Goal: Task Accomplishment & Management: Use online tool/utility

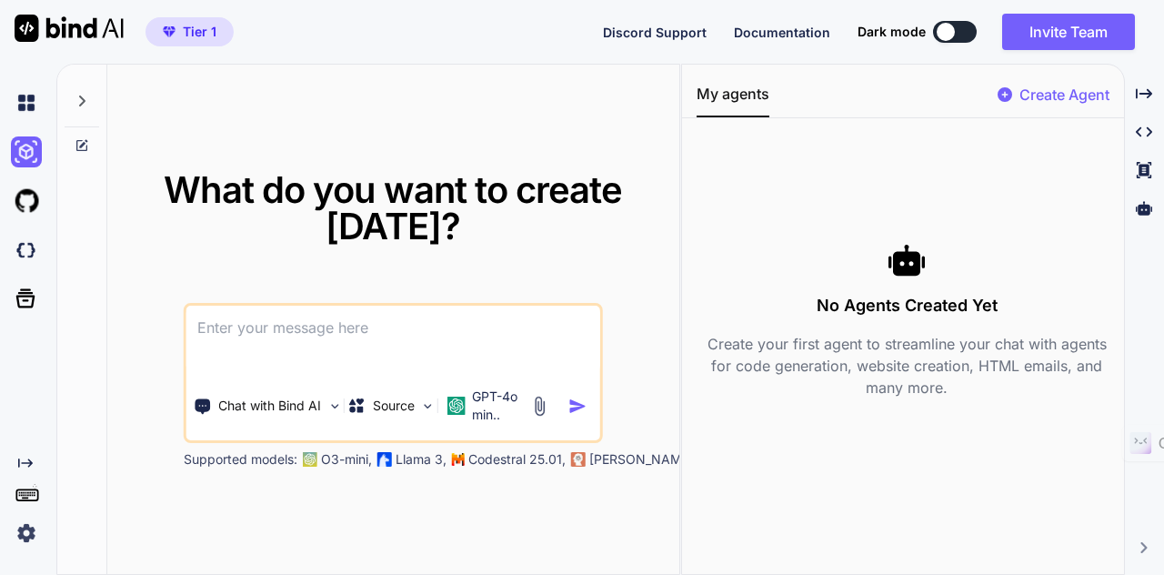
click at [344, 333] on textarea at bounding box center [393, 338] width 414 height 67
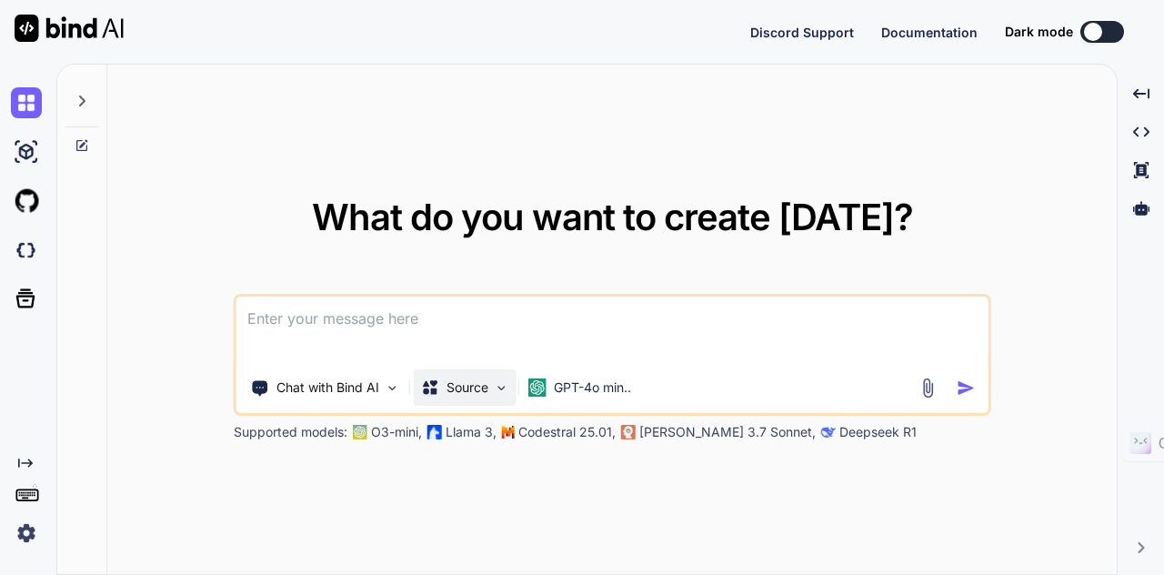
click at [479, 390] on p "Source" at bounding box center [467, 387] width 42 height 18
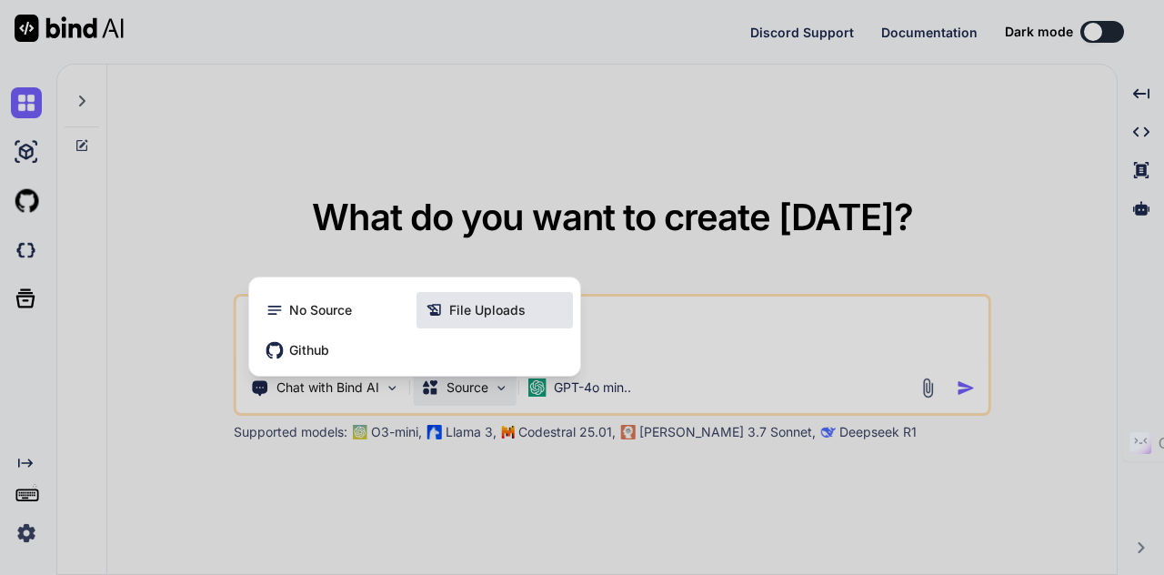
click at [486, 314] on span "File Uploads" at bounding box center [487, 310] width 76 height 18
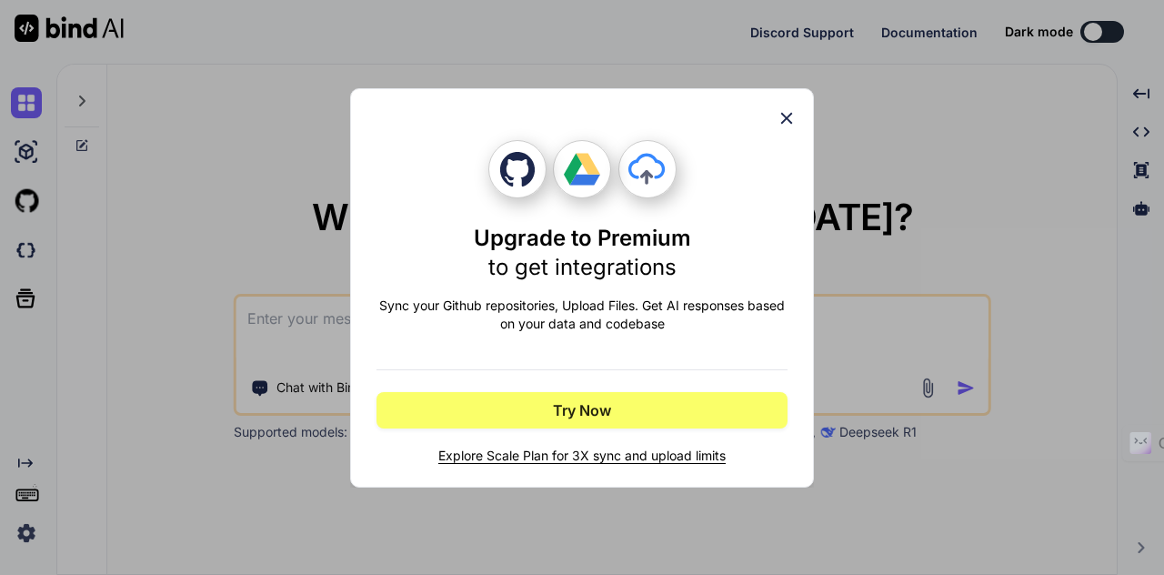
click at [784, 125] on icon at bounding box center [786, 118] width 20 height 20
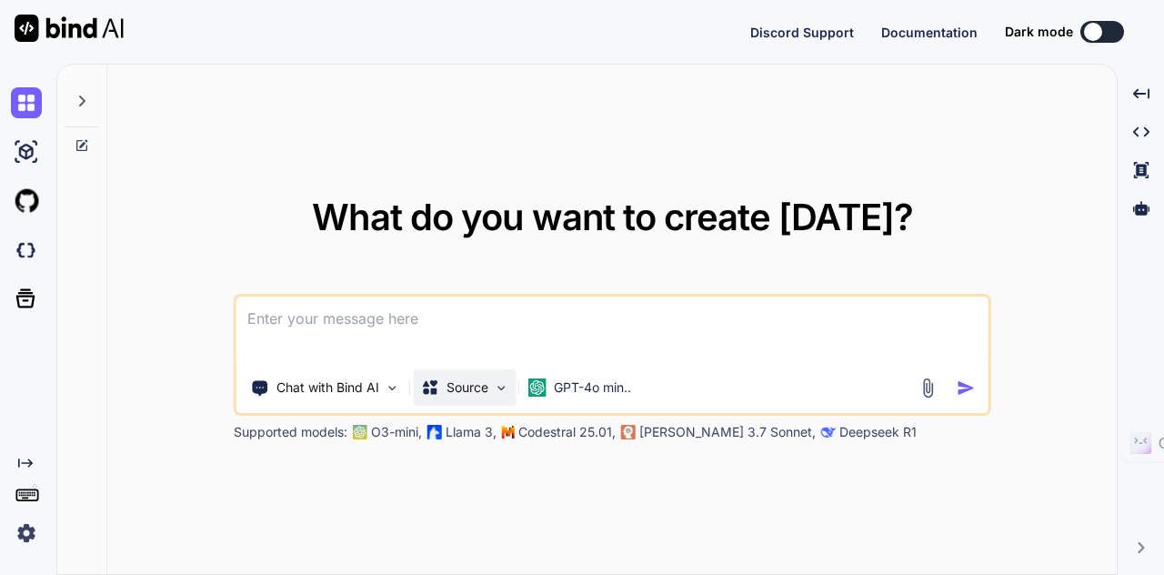
click at [487, 386] on p "Source" at bounding box center [467, 387] width 42 height 18
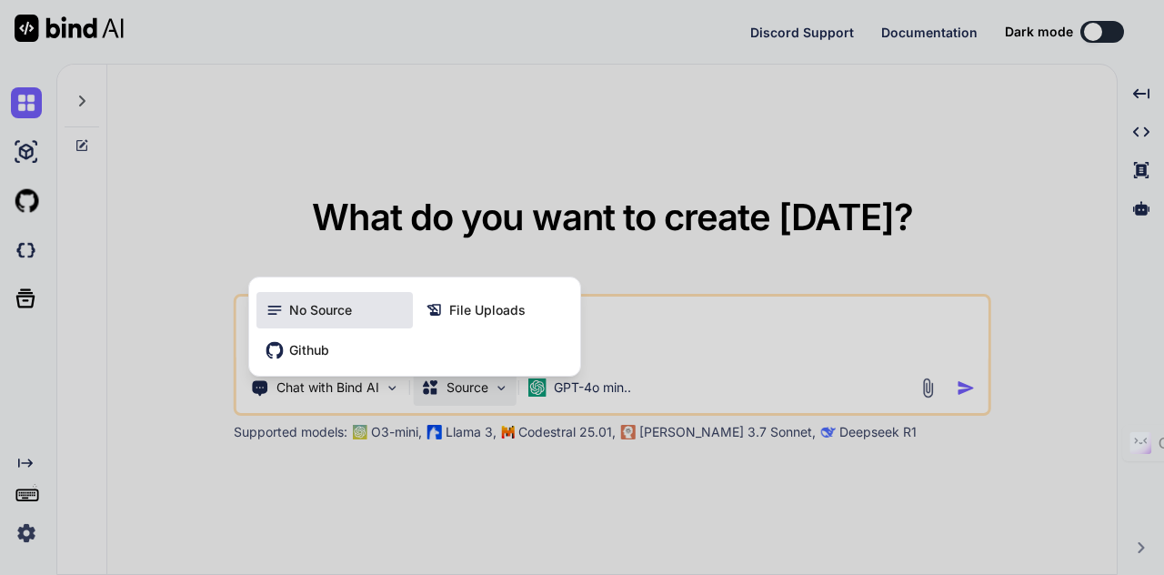
click at [345, 318] on span "No Source" at bounding box center [320, 310] width 63 height 18
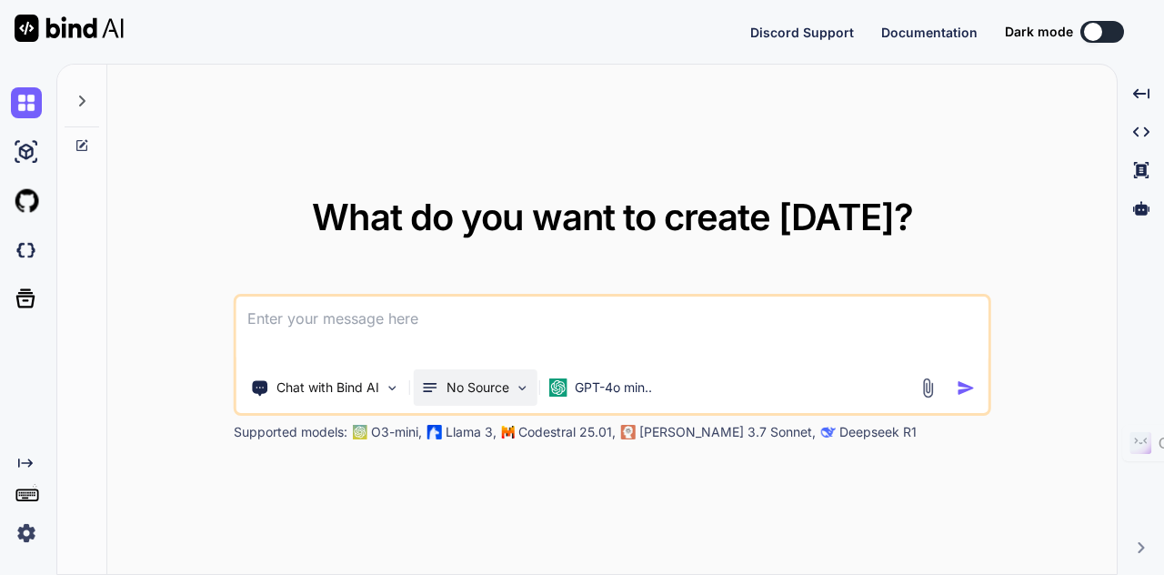
click at [487, 386] on p "No Source" at bounding box center [477, 387] width 63 height 18
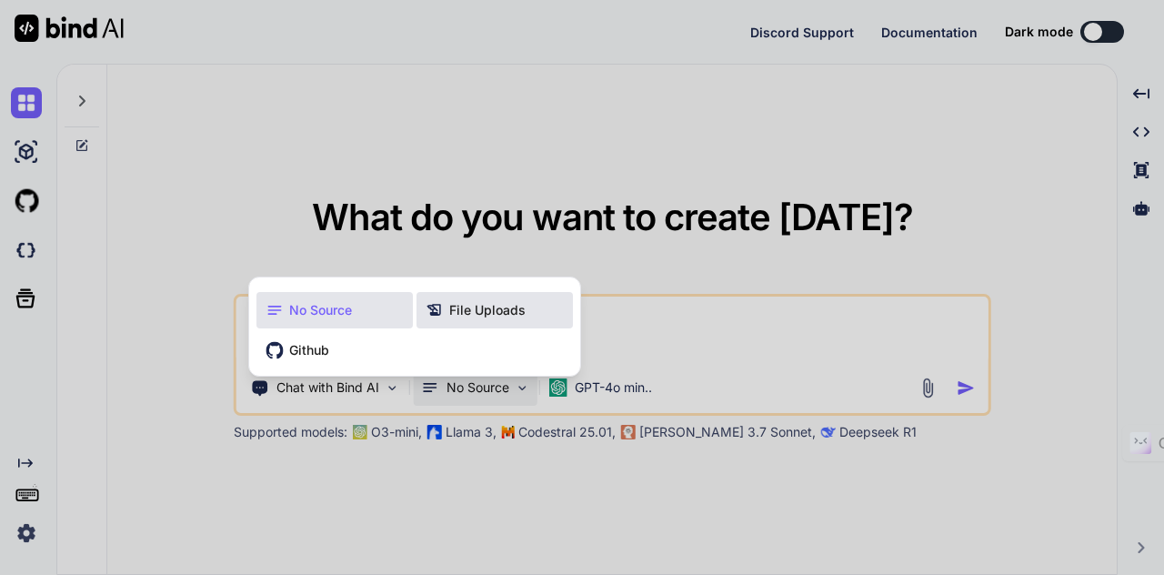
click at [504, 311] on span "File Uploads" at bounding box center [487, 310] width 76 height 18
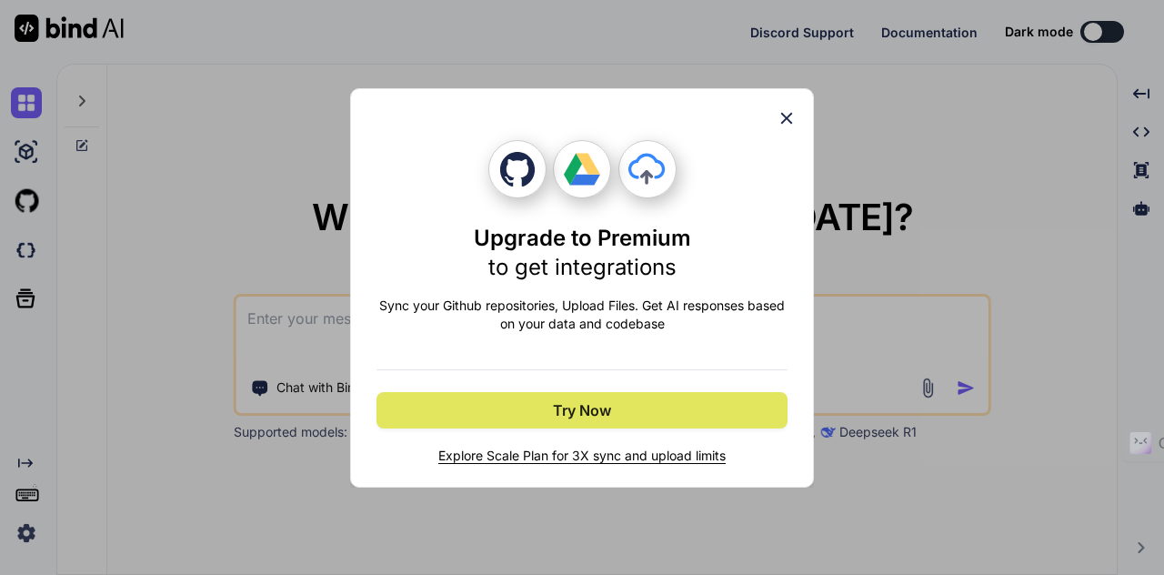
click at [556, 410] on span "Try Now" at bounding box center [582, 410] width 58 height 22
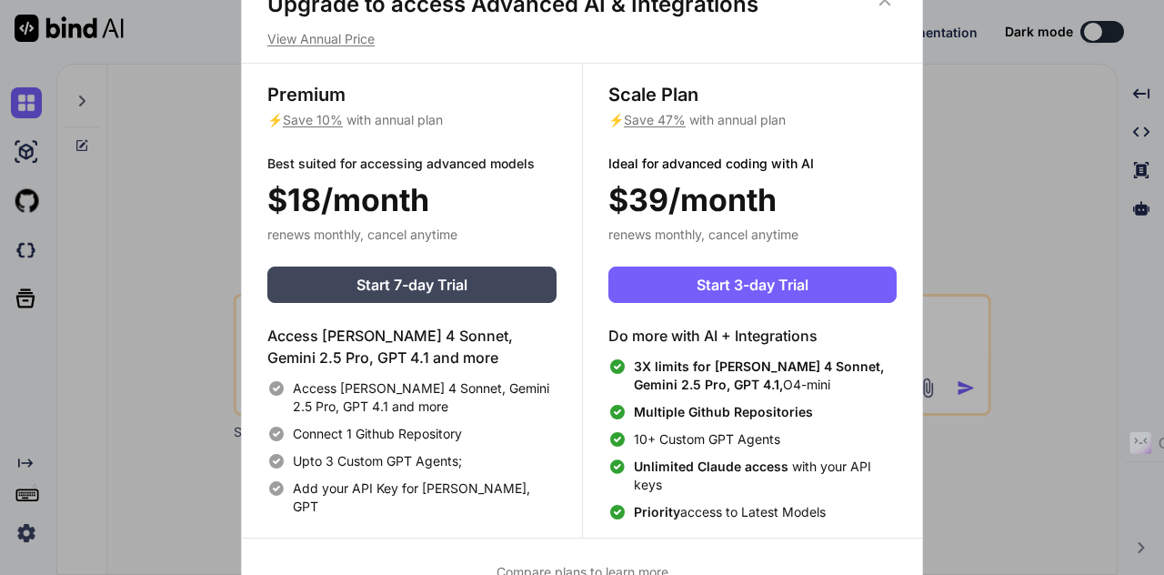
scroll to position [7, 0]
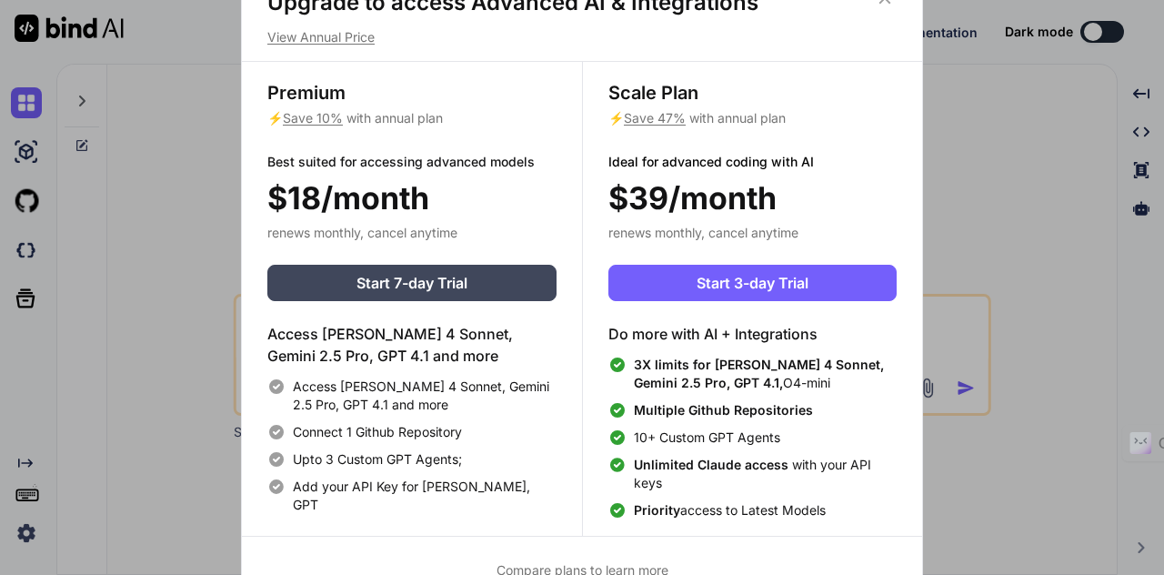
click at [1015, 235] on div "Upgrade to access Advanced AI & Integrations View Annual Price Premium ⚡ Save 1…" at bounding box center [582, 287] width 1164 height 575
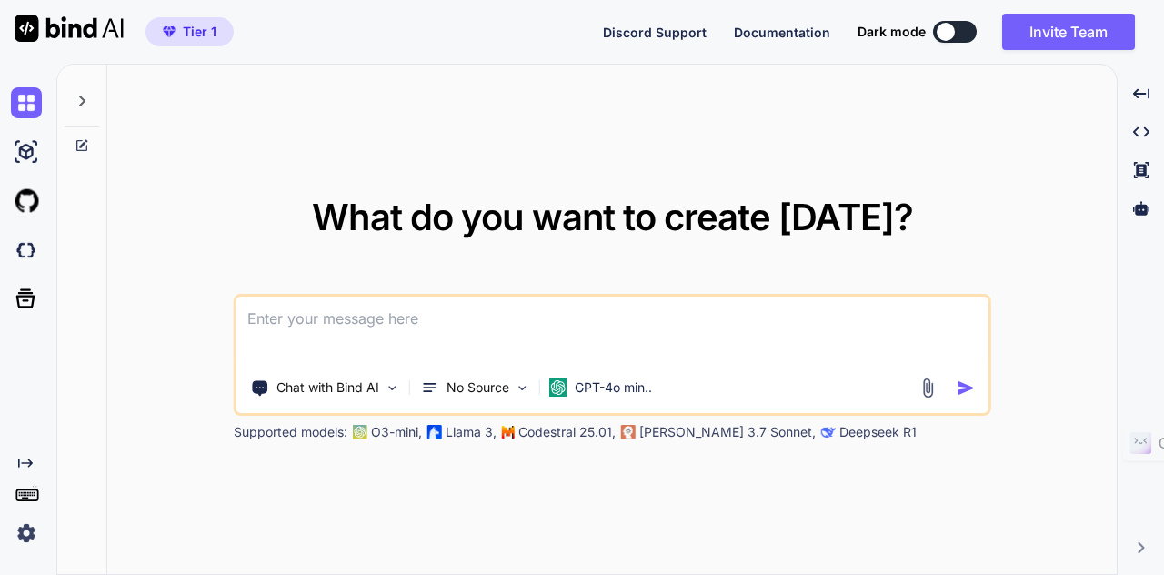
click at [926, 387] on img at bounding box center [926, 387] width 21 height 21
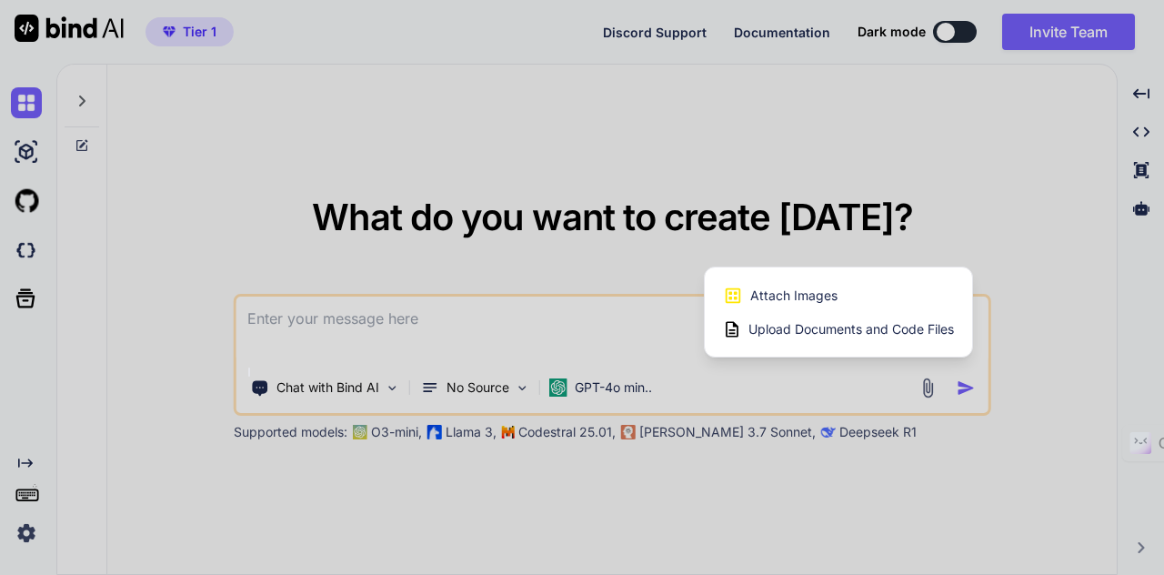
click at [795, 331] on span "Upload Documents and Code Files" at bounding box center [850, 329] width 205 height 18
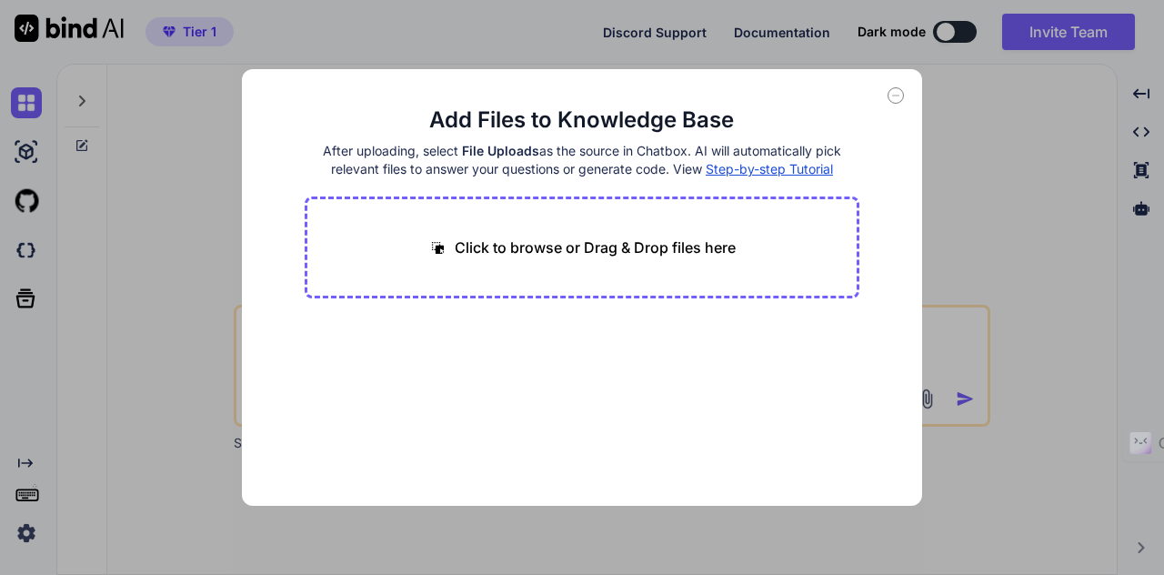
click at [576, 276] on div "Click to browse or Drag & Drop files here" at bounding box center [583, 247] width 556 height 102
click at [564, 239] on p "Click to browse or Drag & Drop files here" at bounding box center [595, 247] width 281 height 22
click at [574, 241] on p "Click to browse or Drag & Drop files here" at bounding box center [595, 247] width 281 height 22
click at [495, 261] on div "Click to browse or Drag & Drop files here" at bounding box center [583, 247] width 556 height 102
click at [518, 244] on p "Click to browse or Drag & Drop files here" at bounding box center [595, 247] width 281 height 22
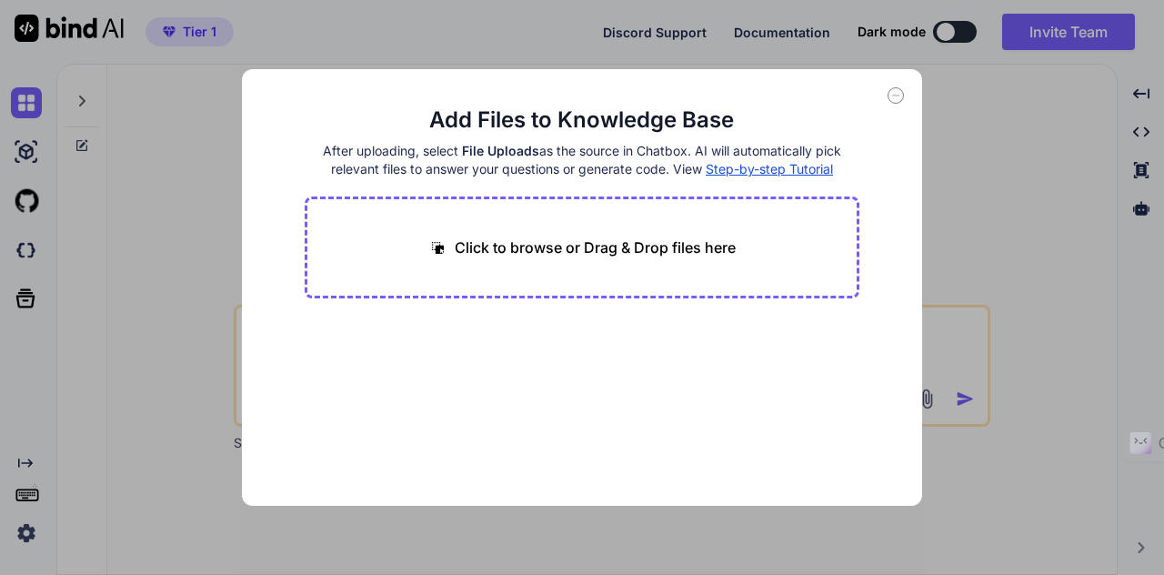
click at [546, 221] on div "Click to browse or Drag & Drop files here" at bounding box center [583, 247] width 556 height 102
click at [546, 258] on div "Click to browse or Drag & Drop files here" at bounding box center [583, 247] width 556 height 102
click at [553, 246] on p "Click to browse or Drag & Drop files here" at bounding box center [595, 247] width 281 height 22
click at [630, 241] on p "Click to browse or Drag & Drop files here" at bounding box center [595, 247] width 281 height 22
click at [593, 250] on p "Click to browse or Drag & Drop files here" at bounding box center [595, 247] width 281 height 22
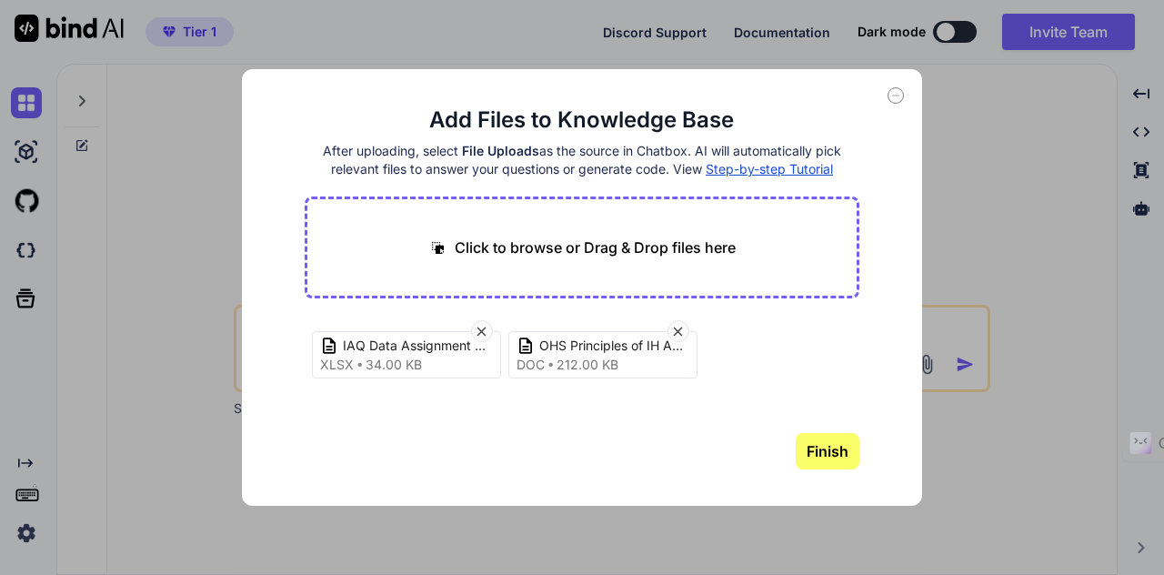
click at [808, 450] on button "Finish" at bounding box center [828, 451] width 64 height 36
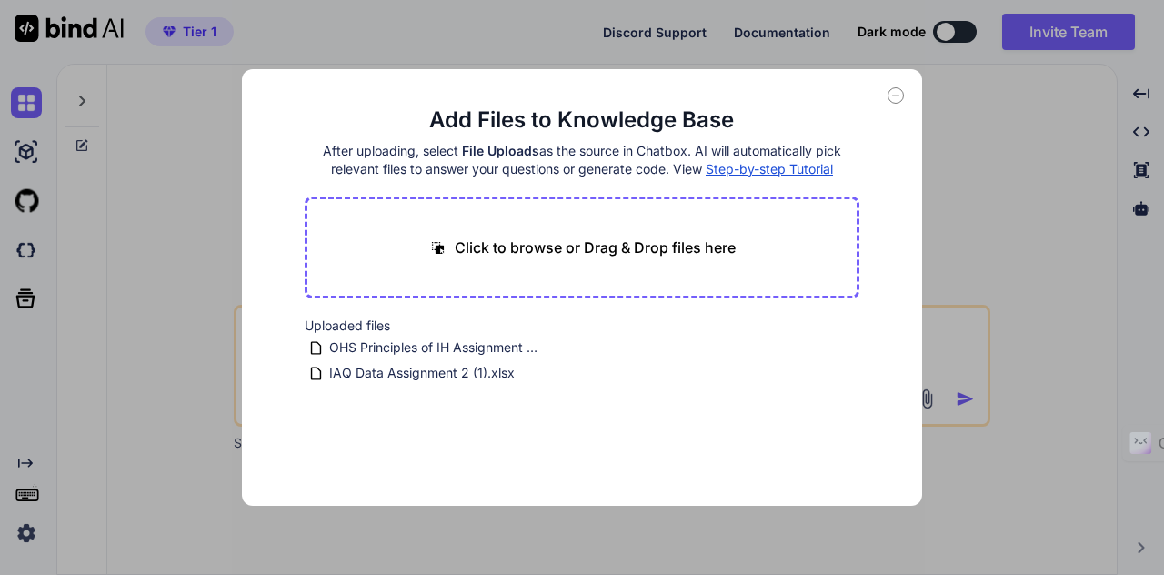
click at [891, 97] on icon at bounding box center [895, 95] width 16 height 16
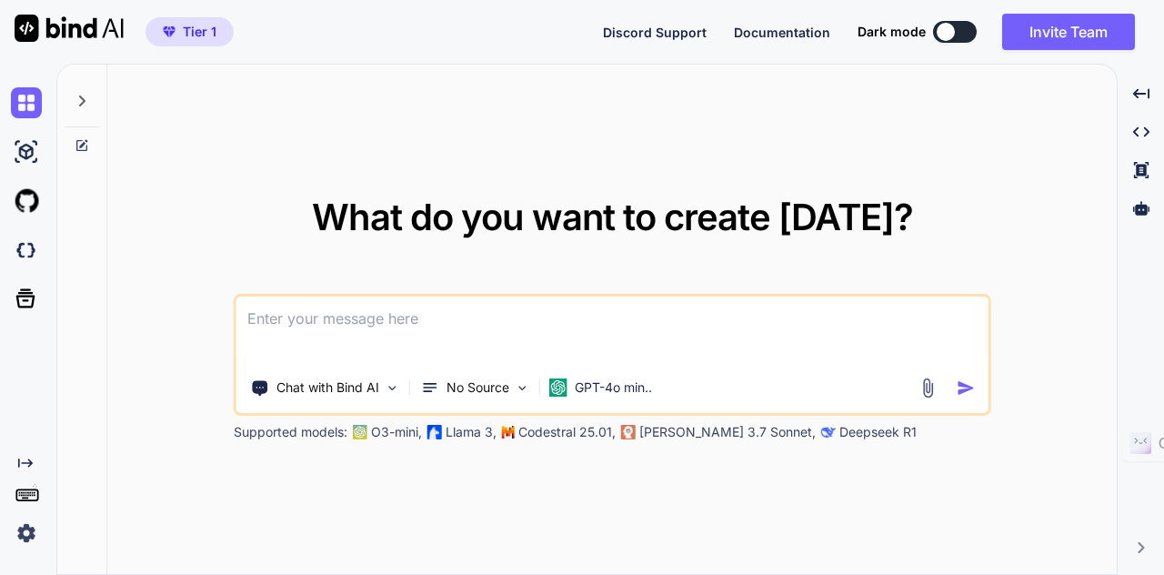
click at [930, 387] on img at bounding box center [926, 387] width 21 height 21
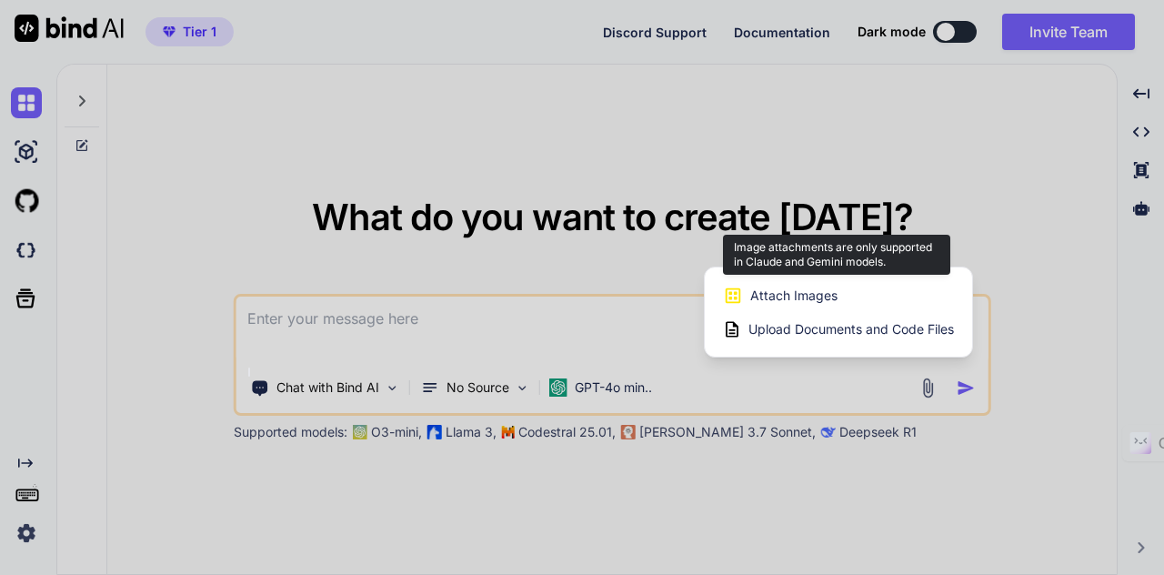
click at [822, 295] on span "Attach Images" at bounding box center [793, 295] width 87 height 18
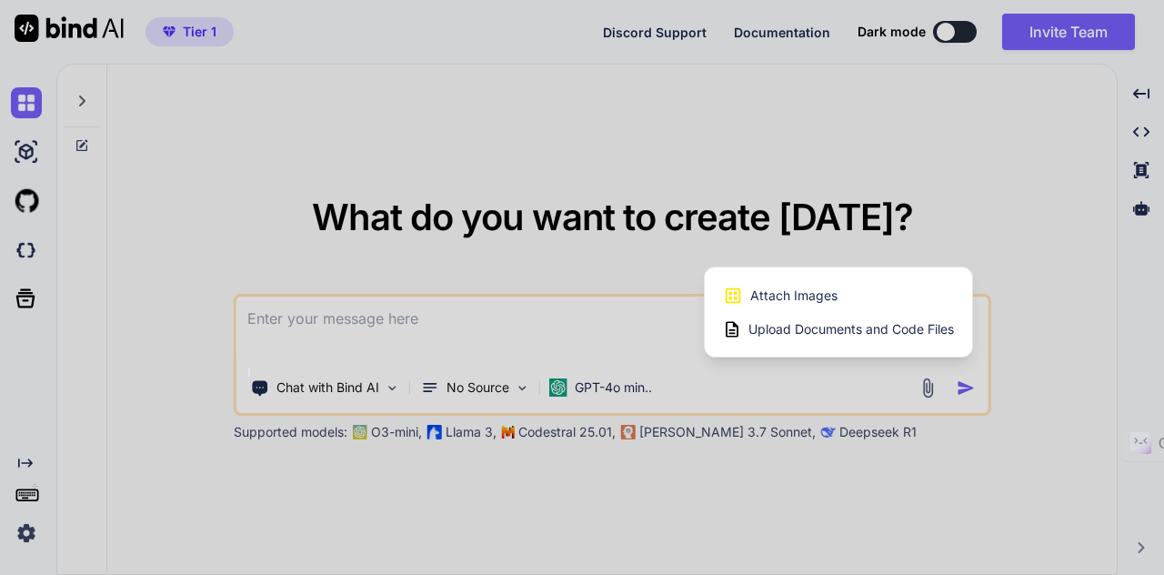
click at [809, 328] on span "Upload Documents and Code Files" at bounding box center [850, 329] width 205 height 18
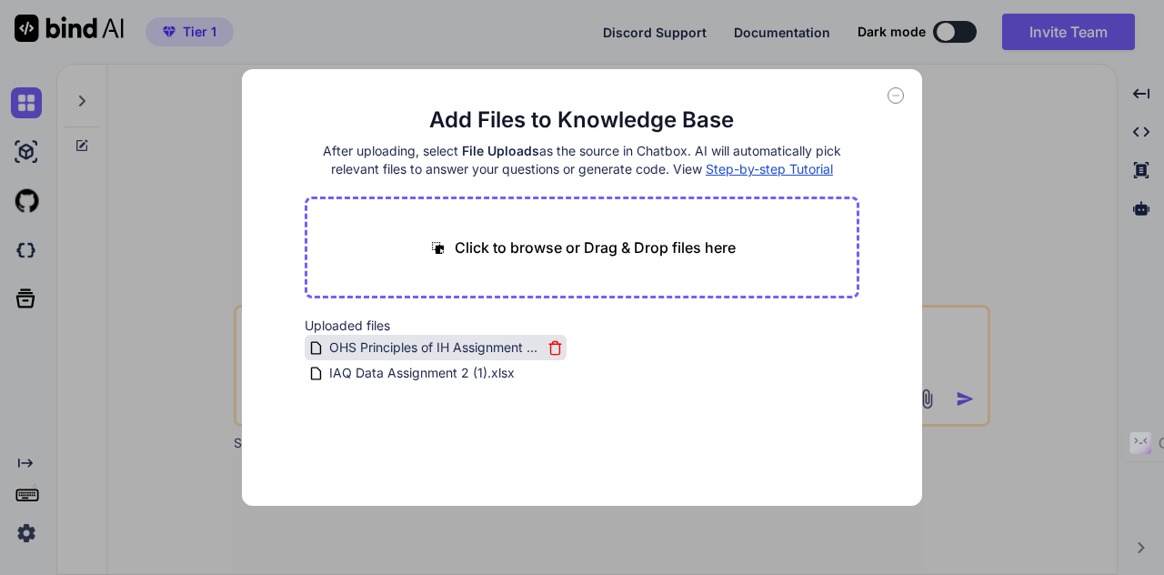
click at [425, 354] on span "OHS Principles of IH Assignment 2 - IAQ Data (2).doc" at bounding box center [434, 347] width 215 height 22
drag, startPoint x: 602, startPoint y: 98, endPoint x: 612, endPoint y: 95, distance: 10.4
click at [602, 98] on div "Add Files to Knowledge Base After uploading, select File Uploads as the source …" at bounding box center [582, 287] width 681 height 436
click at [902, 92] on icon at bounding box center [895, 95] width 16 height 16
type textarea "x"
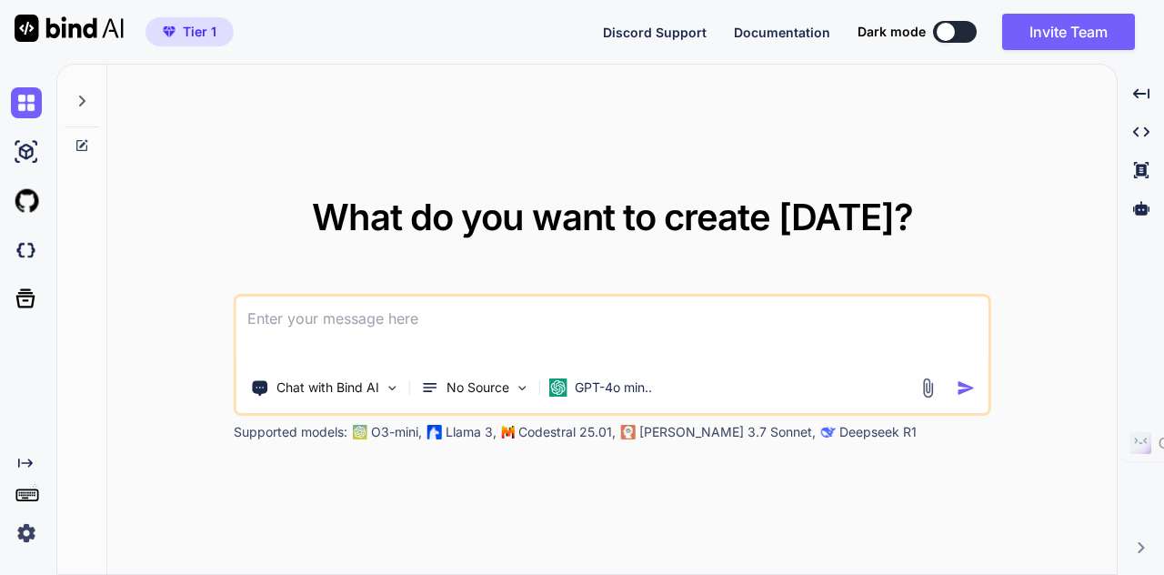
click at [455, 326] on textarea at bounding box center [612, 329] width 752 height 67
paste textarea "here is an assignment and the data you need for the assigment. i will like you …"
type textarea "here is an assignment and the data you need for the assigment. i will like you …"
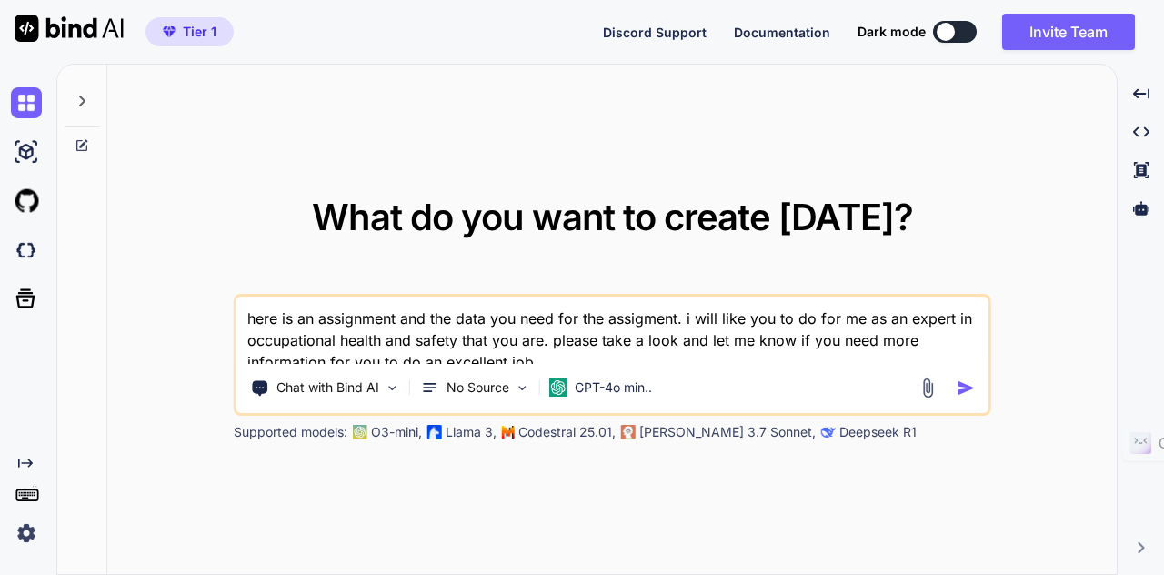
type textarea "x"
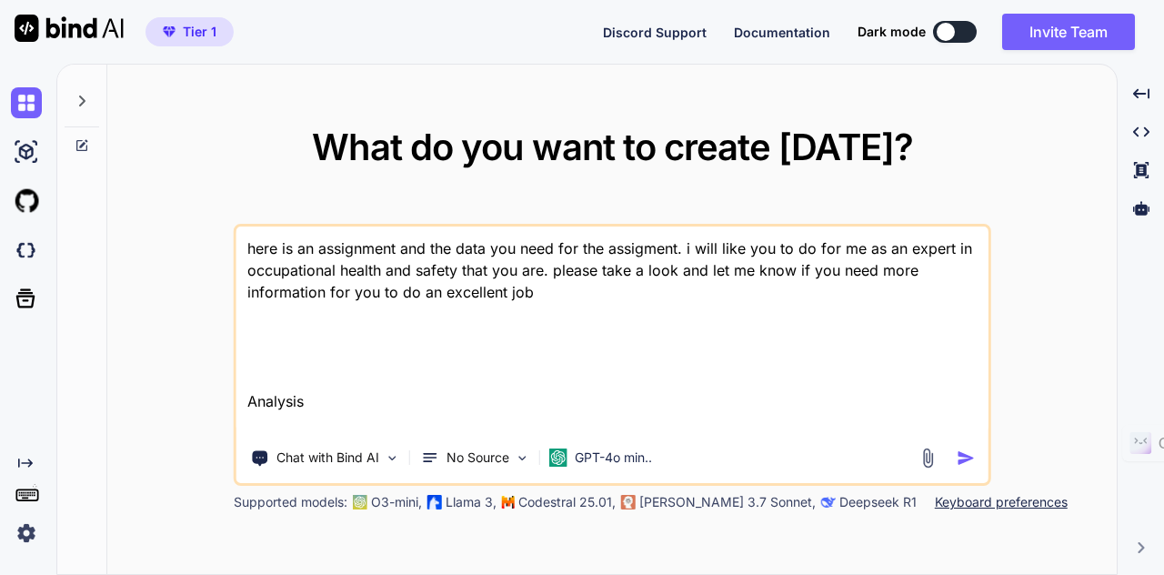
type textarea "here is an assignment and the data you need for the assigment. i will like you …"
type textarea "x"
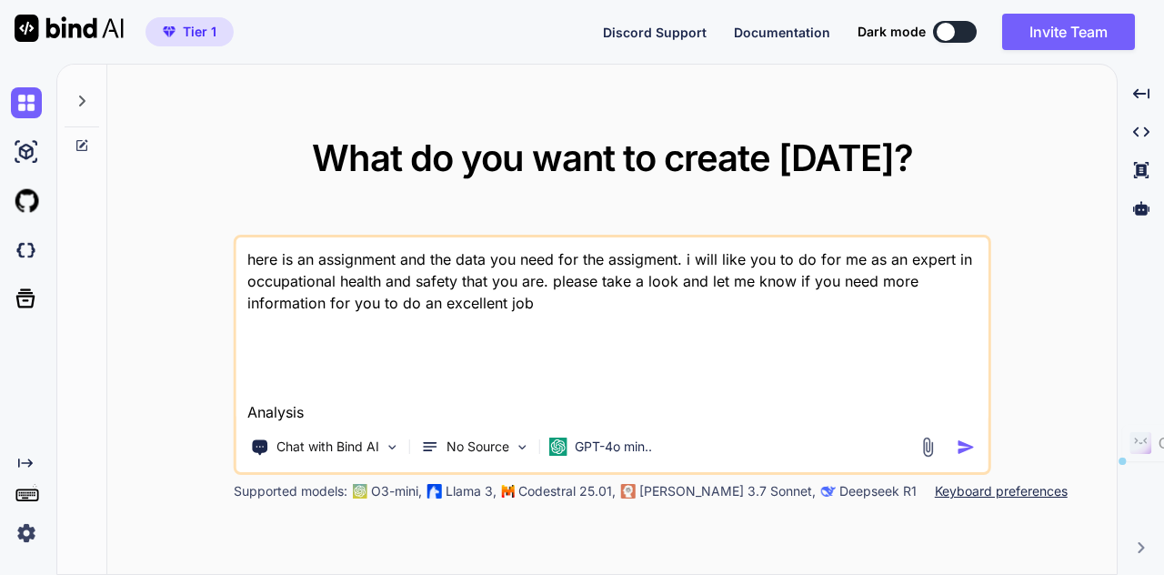
drag, startPoint x: 312, startPoint y: 409, endPoint x: 246, endPoint y: 374, distance: 74.4
click at [246, 374] on textarea "here is an assignment and the data you need for the assigment. i will like you …" at bounding box center [612, 329] width 752 height 185
type textarea "here is an assignment and the data you need for the assigment. i will like you …"
type textarea "x"
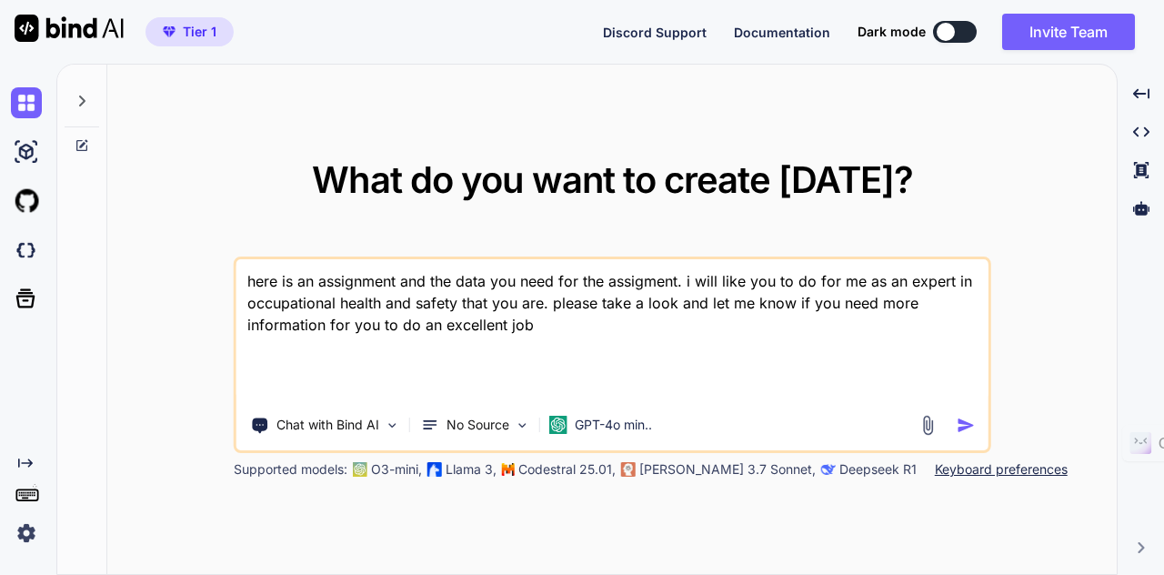
type textarea "here is an assignment and the data you need for the assigment. i will like you …"
type textarea "x"
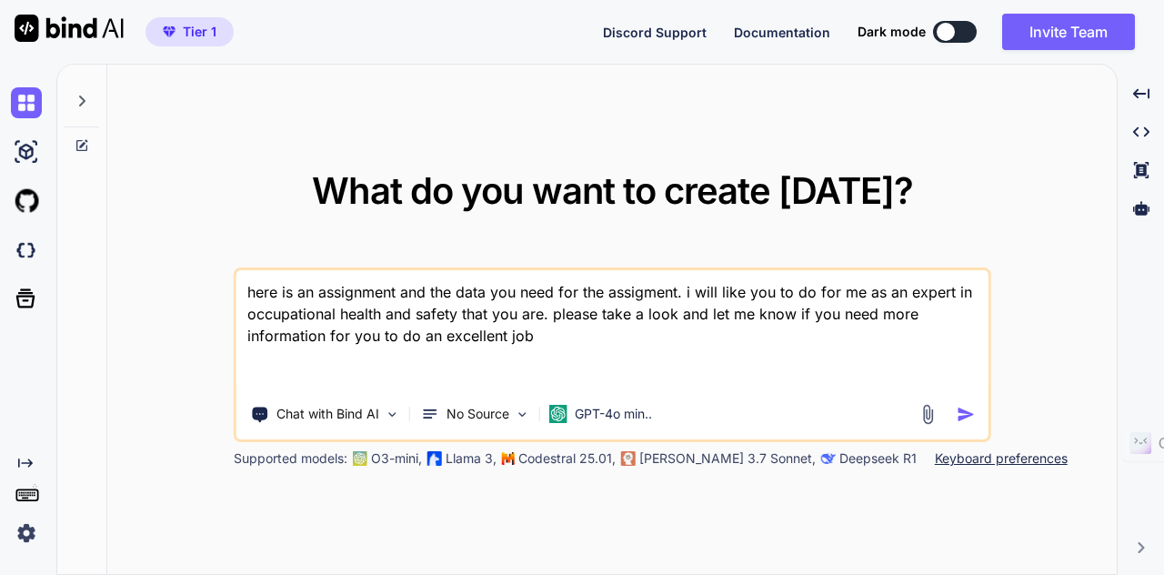
type textarea "here is an assignment and the data you need for the assigment. i will like you …"
type textarea "x"
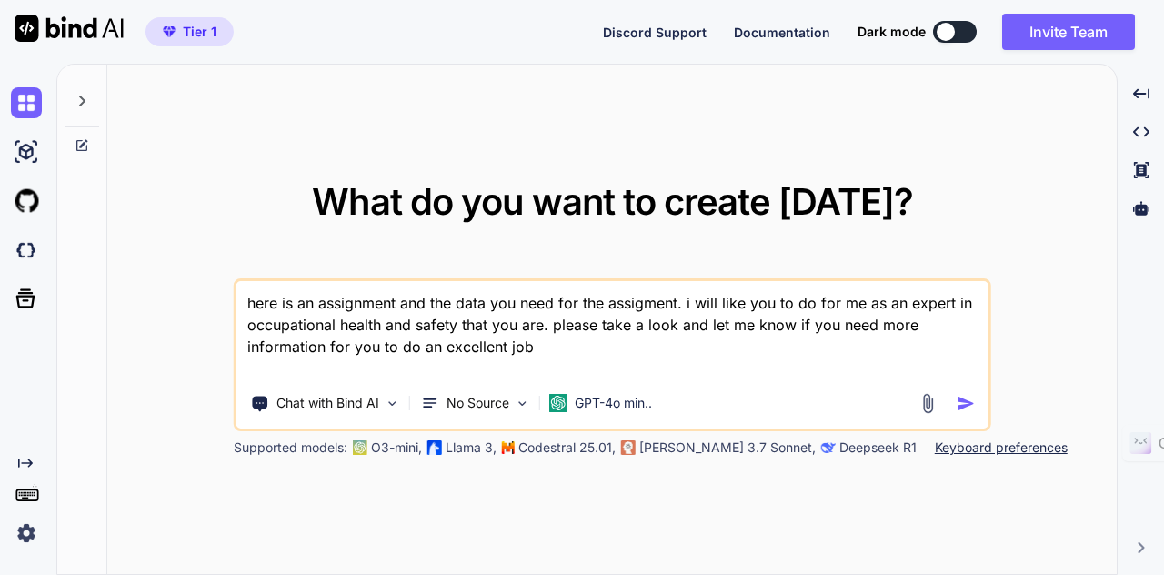
type textarea "here is an assignment and the data you need for the assigment. i will like you …"
type textarea "x"
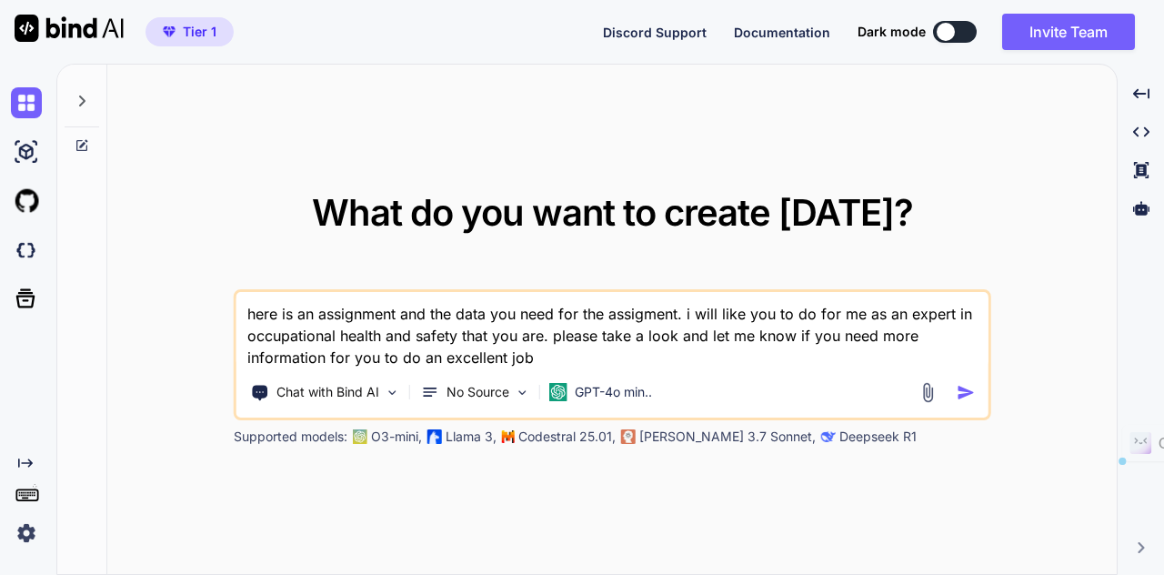
type textarea "here is an assignment and the data you need for the assignment. i will like you…"
type textarea "x"
type textarea "here is an assignment and the data you need for the assignment. i will like you…"
click at [605, 392] on p "GPT-4o min.." at bounding box center [613, 392] width 77 height 18
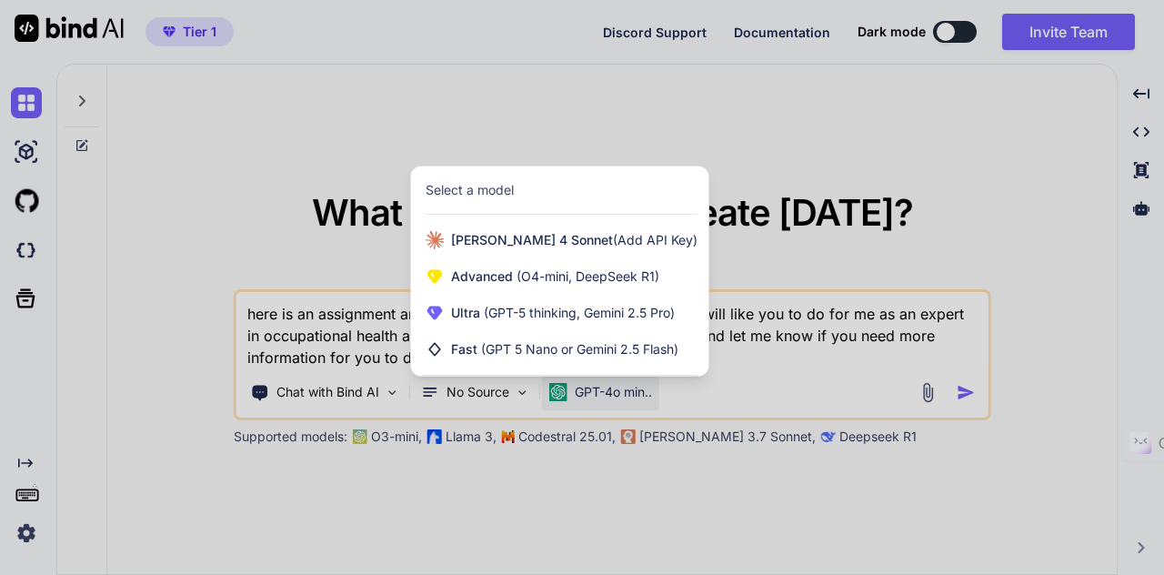
click at [353, 334] on div at bounding box center [582, 287] width 1164 height 575
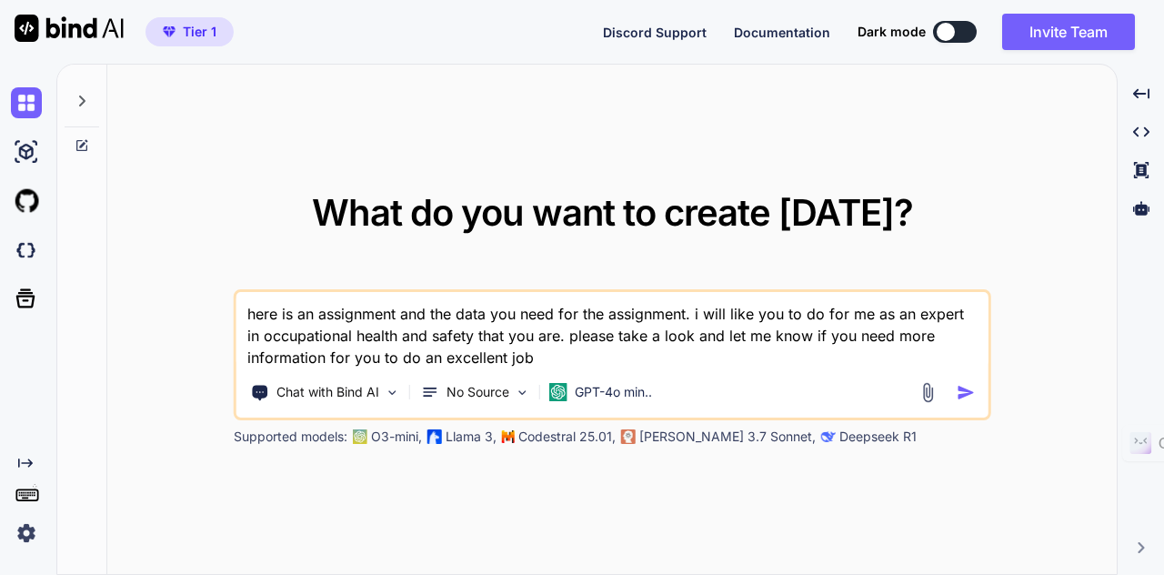
click at [646, 355] on textarea "here is an assignment and the data you need for the assignment. i will like you…" at bounding box center [612, 330] width 752 height 76
click at [967, 390] on img "button" at bounding box center [965, 392] width 19 height 19
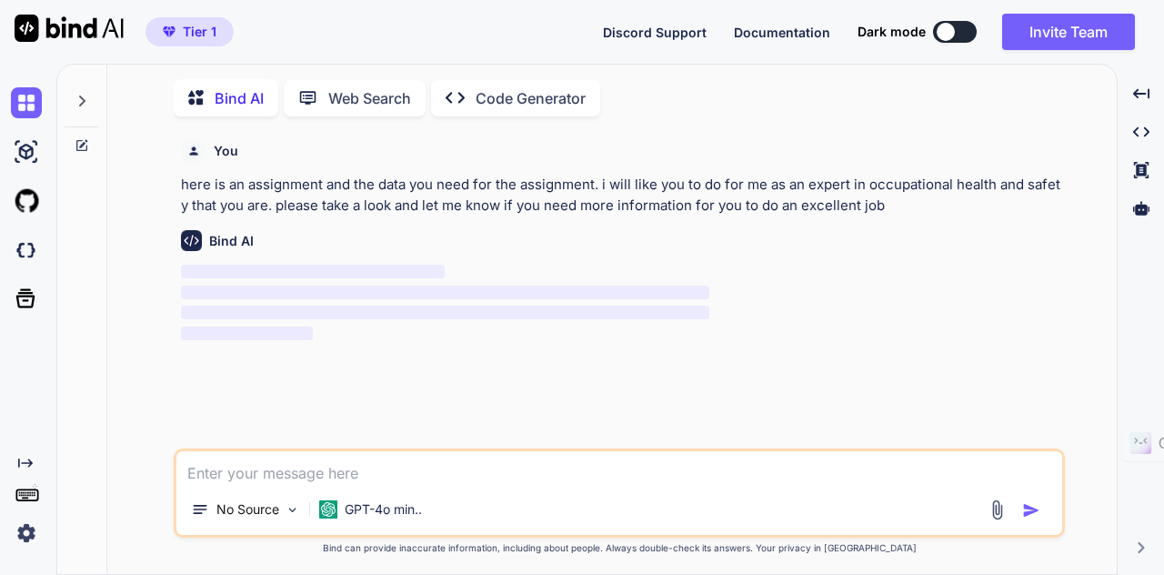
scroll to position [6, 0]
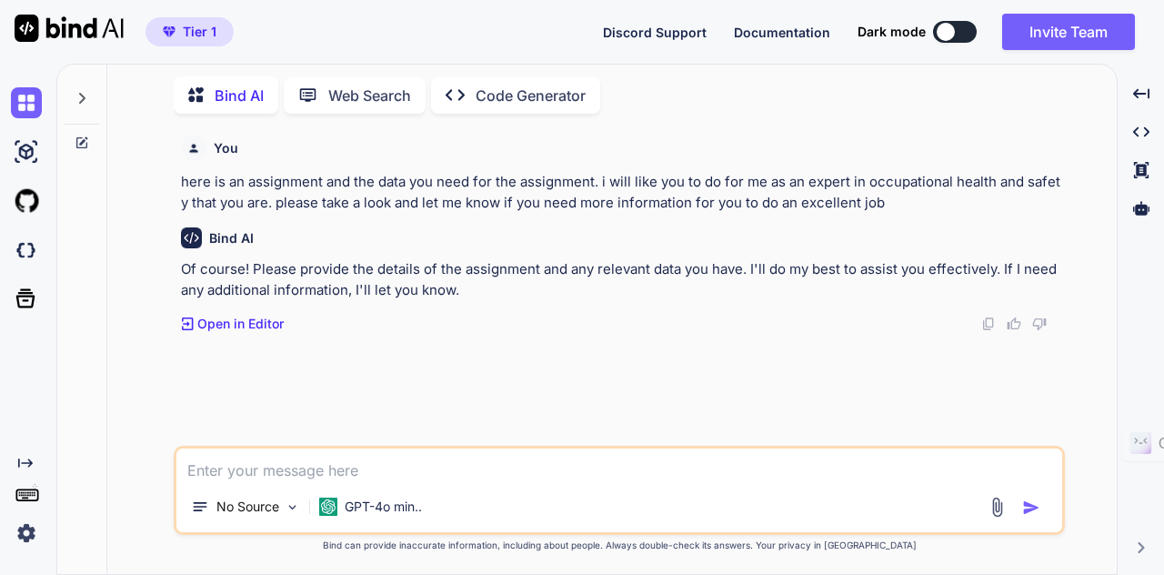
click at [218, 314] on div "Bind AI Of course! Please provide the details of the assignment and any relevan…" at bounding box center [621, 273] width 880 height 120
click at [221, 321] on p "Open in Editor" at bounding box center [240, 324] width 86 height 18
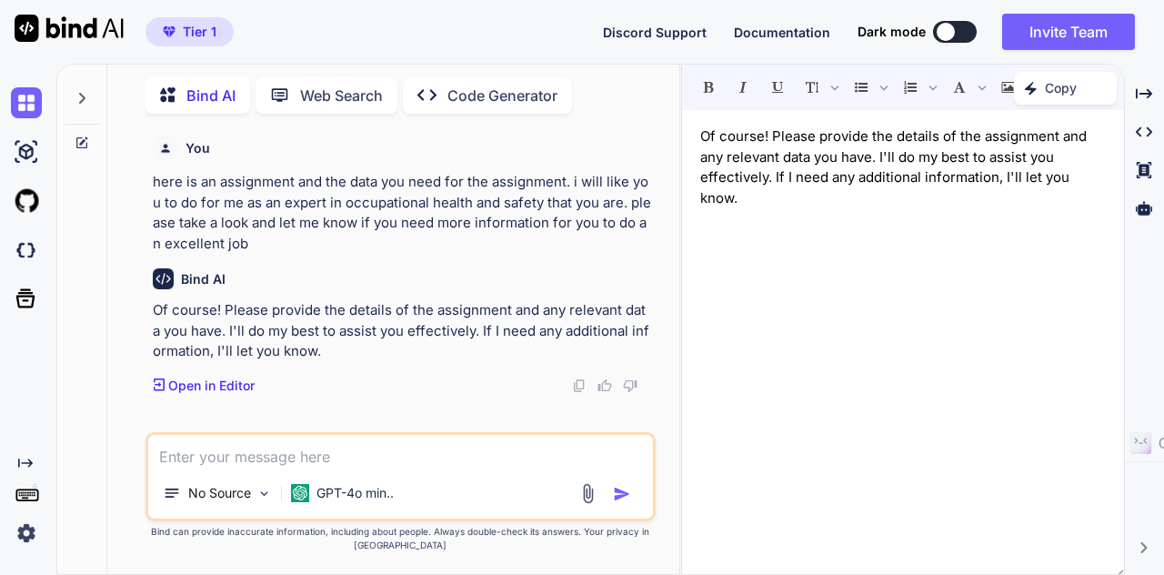
click at [589, 491] on img at bounding box center [587, 493] width 21 height 21
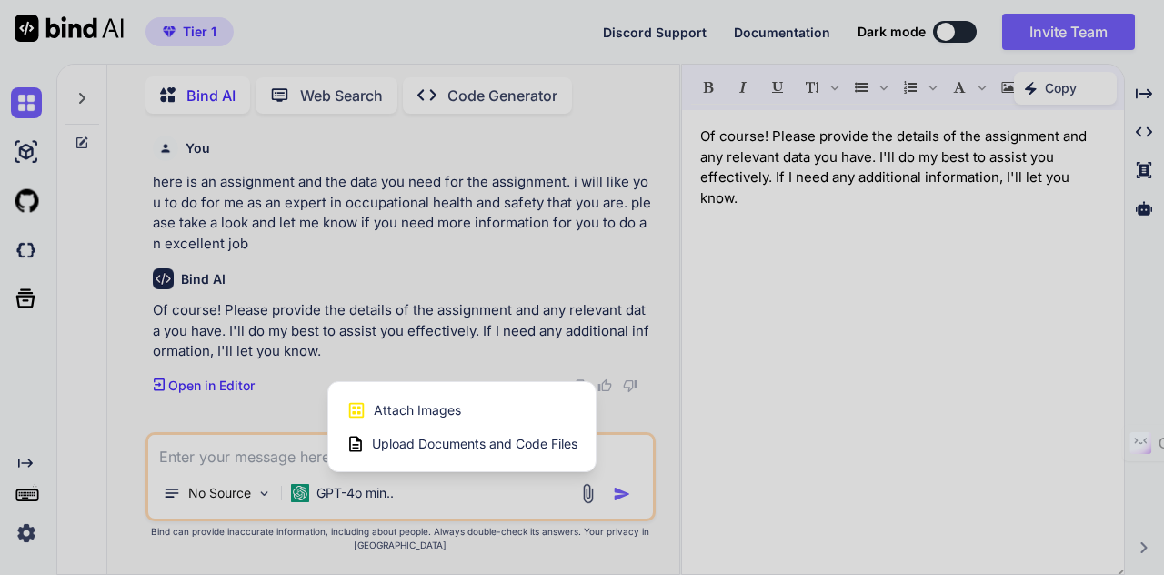
click at [476, 443] on span "Upload Documents and Code Files" at bounding box center [474, 444] width 205 height 18
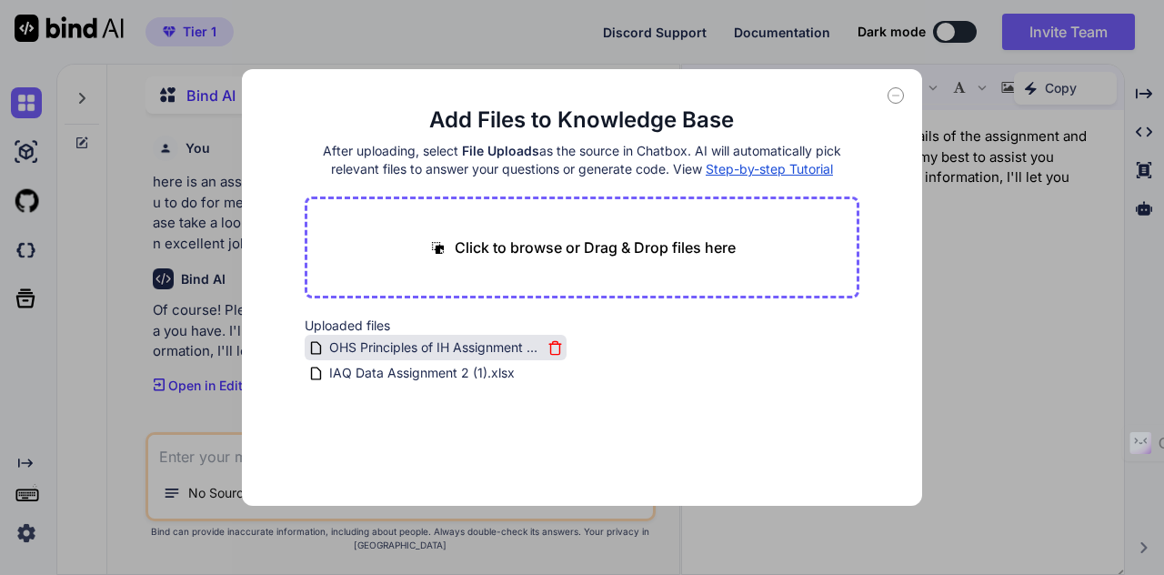
click at [425, 343] on span "OHS Principles of IH Assignment 2 - IAQ Data (2).doc" at bounding box center [434, 347] width 215 height 22
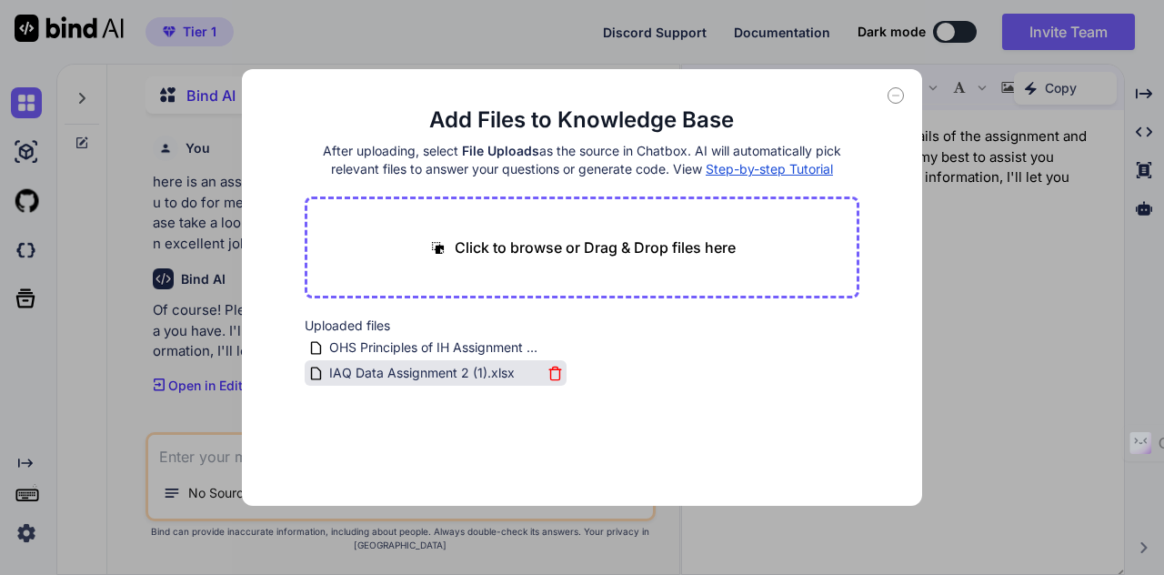
click at [431, 375] on span "IAQ Data Assignment 2 (1).xlsx" at bounding box center [421, 373] width 189 height 22
drag, startPoint x: 620, startPoint y: 155, endPoint x: 613, endPoint y: 169, distance: 16.3
click at [620, 155] on h4 "After uploading, select File Uploads as the source in Chatbox. AI will automati…" at bounding box center [583, 160] width 556 height 36
click at [595, 246] on p "Click to browse or Drag & Drop files here" at bounding box center [595, 247] width 281 height 22
click at [766, 169] on span "Step-by-step Tutorial" at bounding box center [769, 168] width 127 height 15
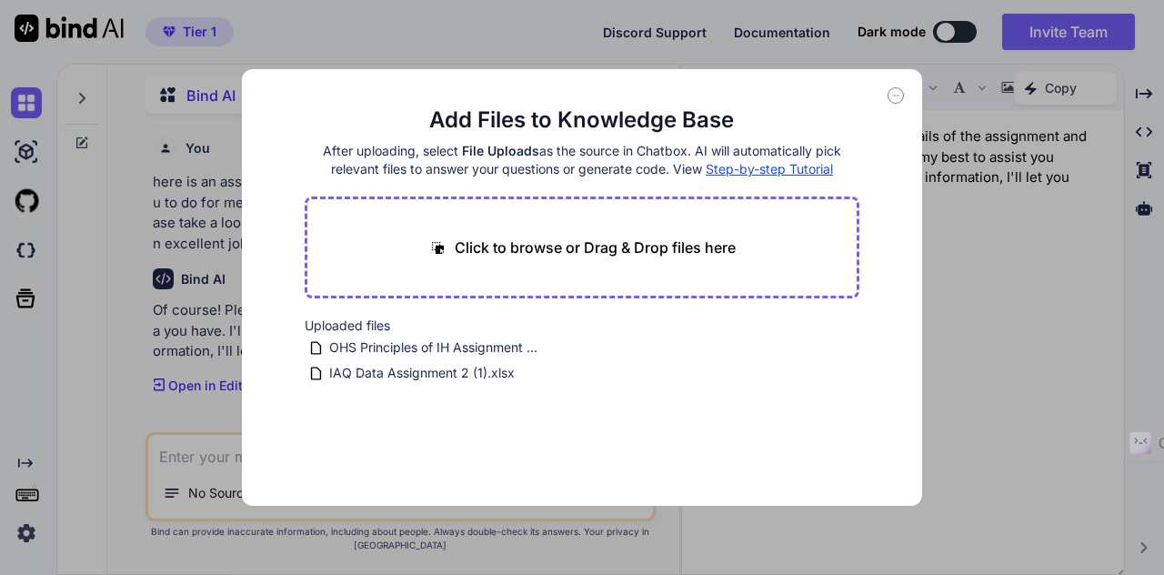
click at [899, 95] on icon at bounding box center [895, 95] width 16 height 16
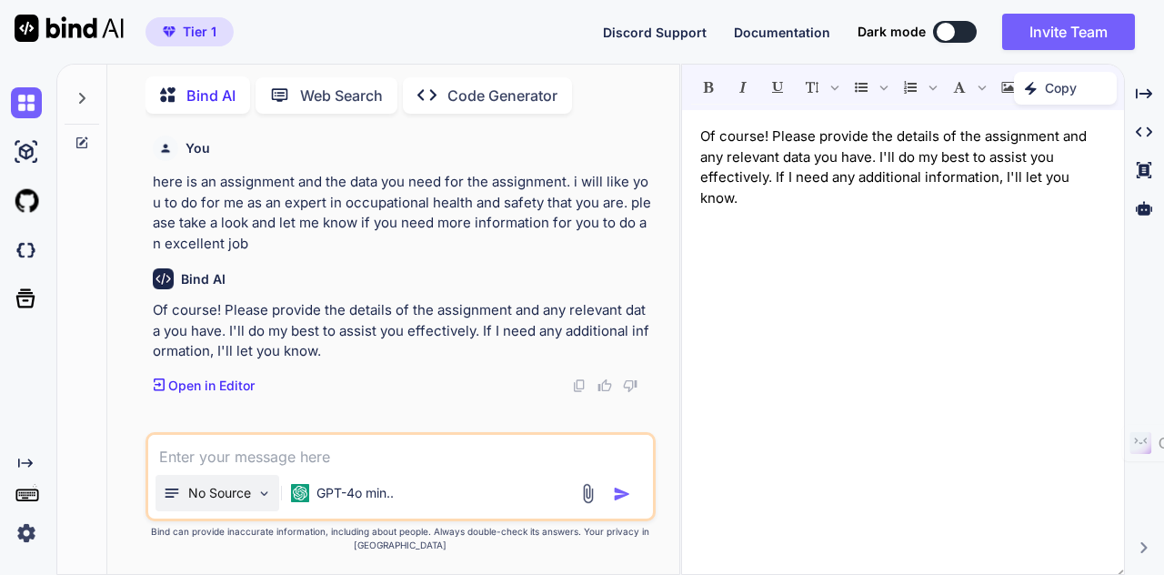
click at [226, 499] on p "No Source" at bounding box center [219, 493] width 63 height 18
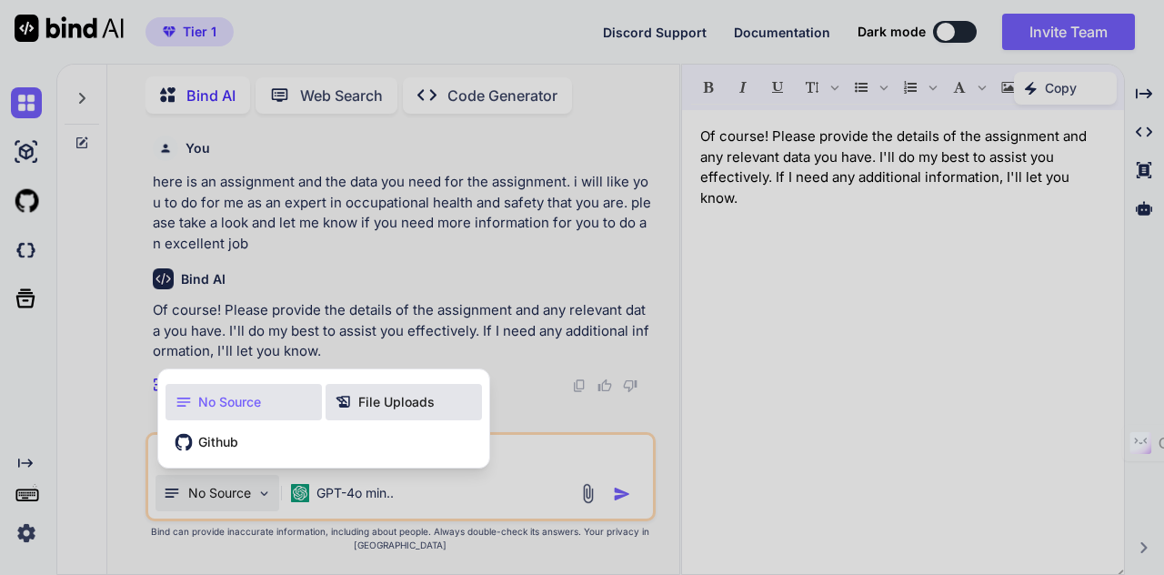
click at [377, 401] on span "File Uploads" at bounding box center [396, 402] width 76 height 18
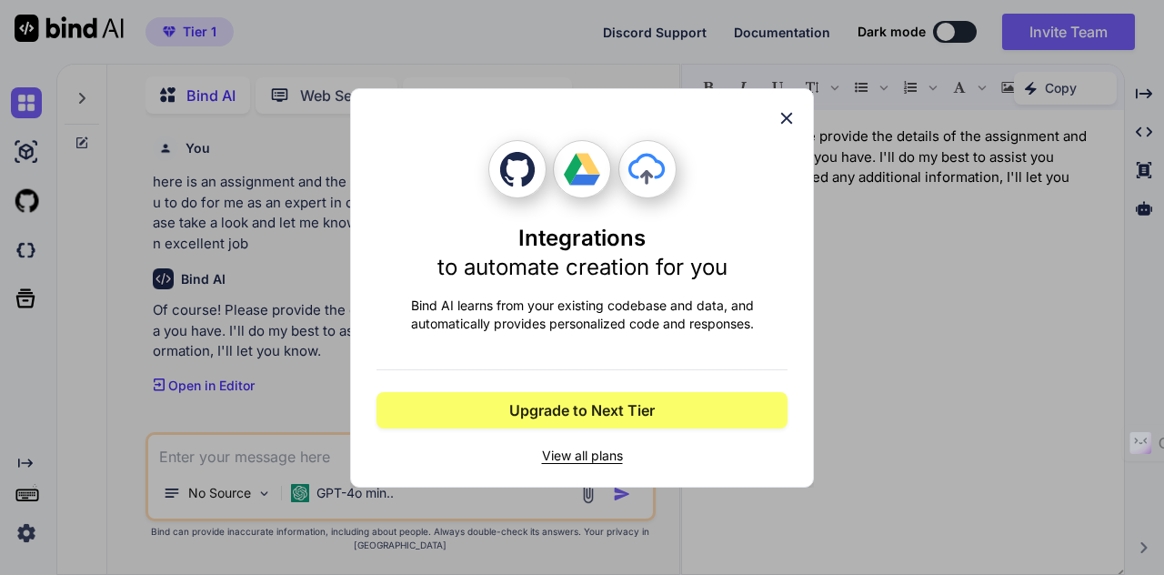
click at [793, 115] on icon at bounding box center [786, 118] width 20 height 20
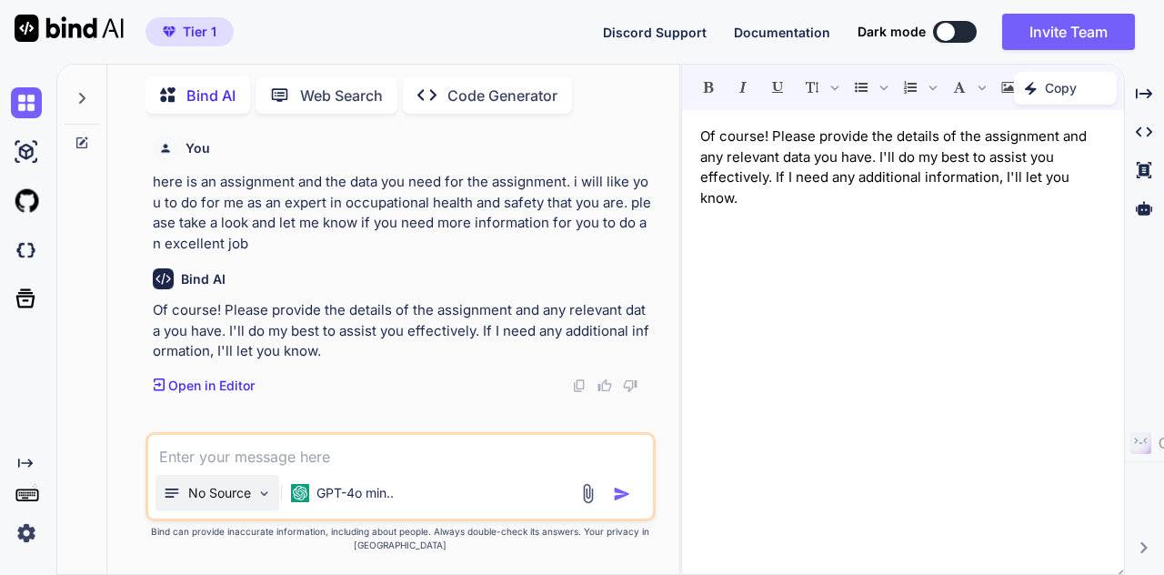
click at [176, 499] on icon at bounding box center [172, 493] width 18 height 18
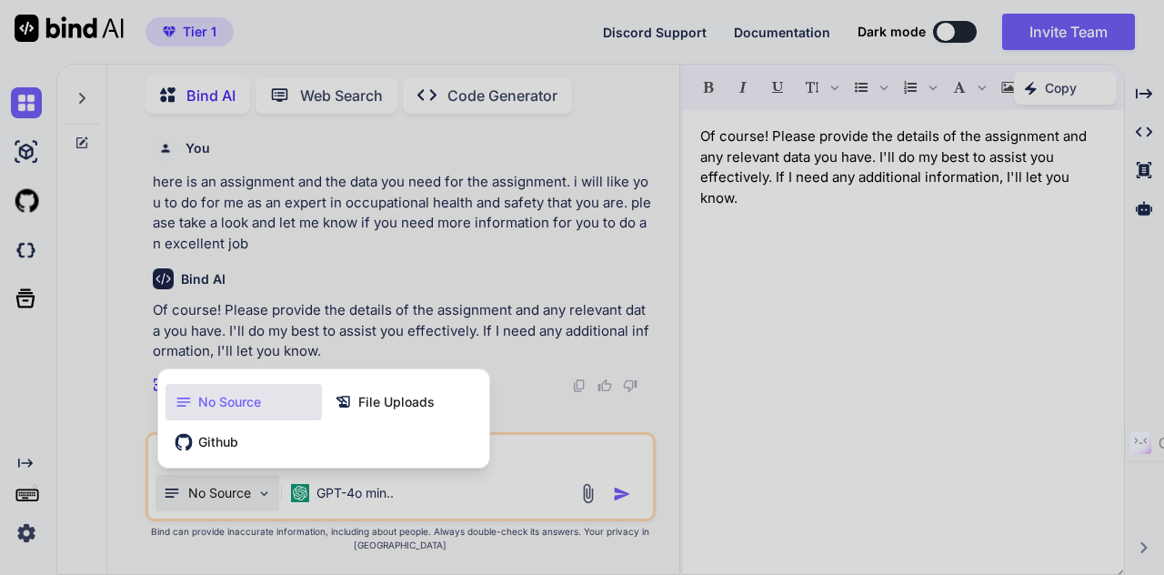
click at [526, 372] on div at bounding box center [582, 287] width 1164 height 575
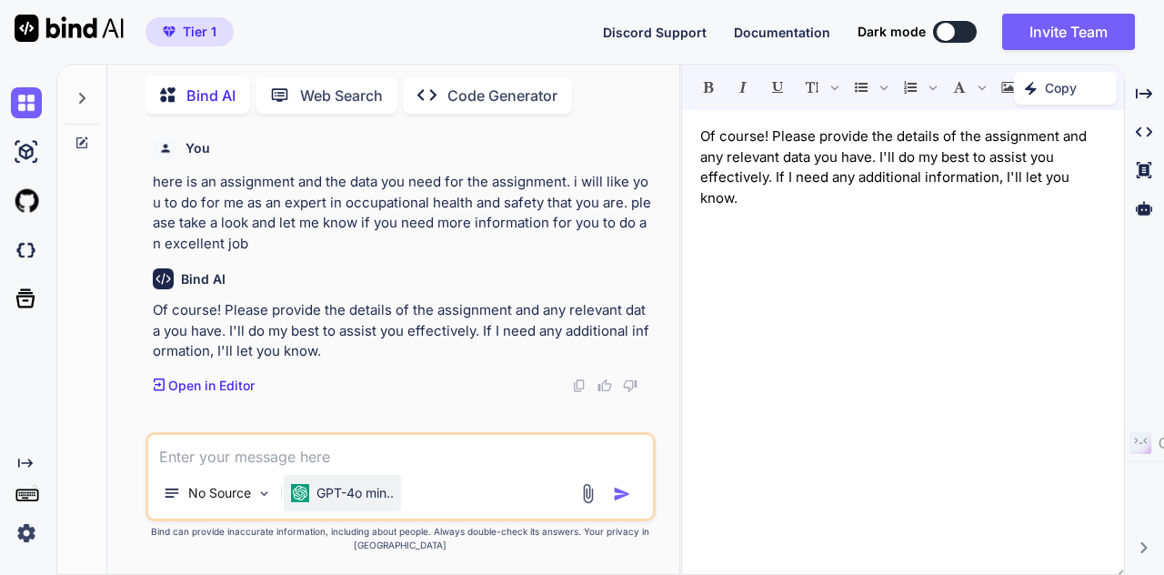
click at [342, 501] on p "GPT-4o min.." at bounding box center [354, 493] width 77 height 18
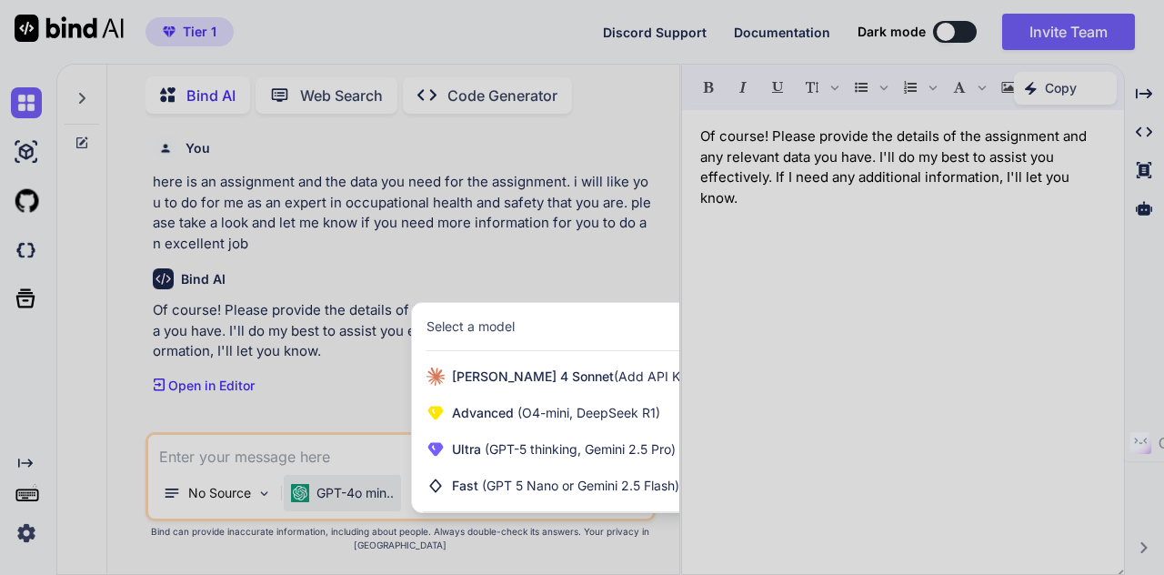
click at [560, 266] on div at bounding box center [582, 287] width 1164 height 575
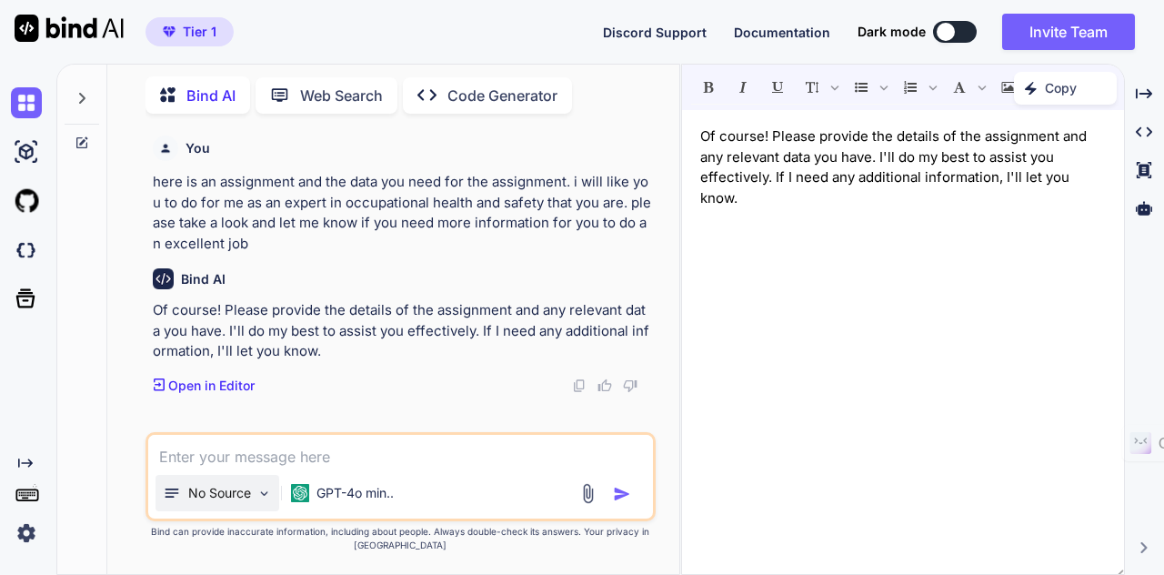
click at [217, 493] on p "No Source" at bounding box center [219, 493] width 63 height 18
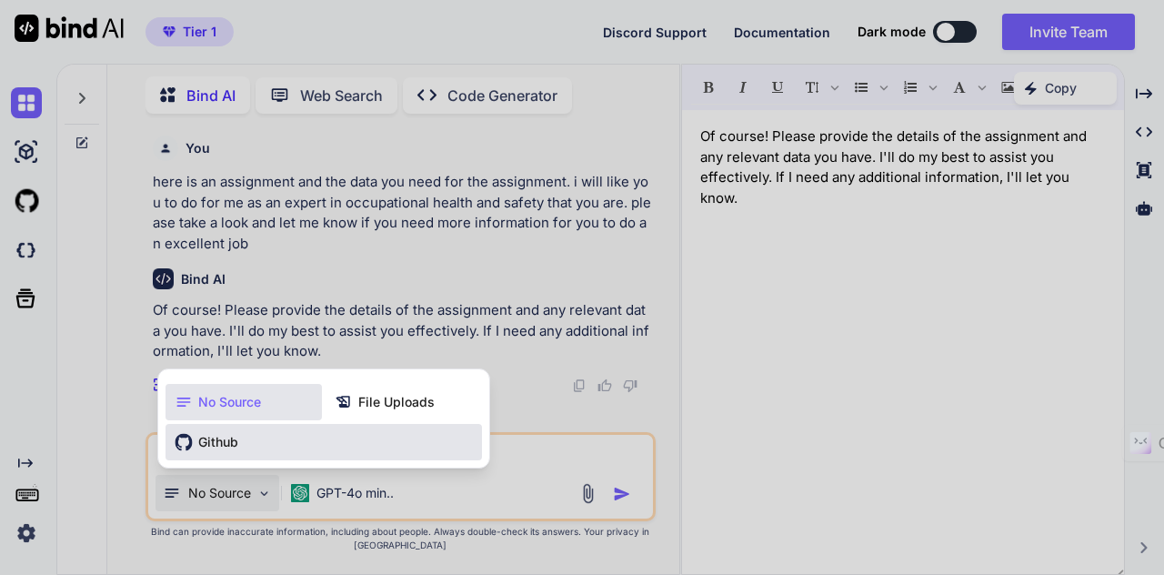
click at [226, 449] on span "Github" at bounding box center [218, 442] width 40 height 18
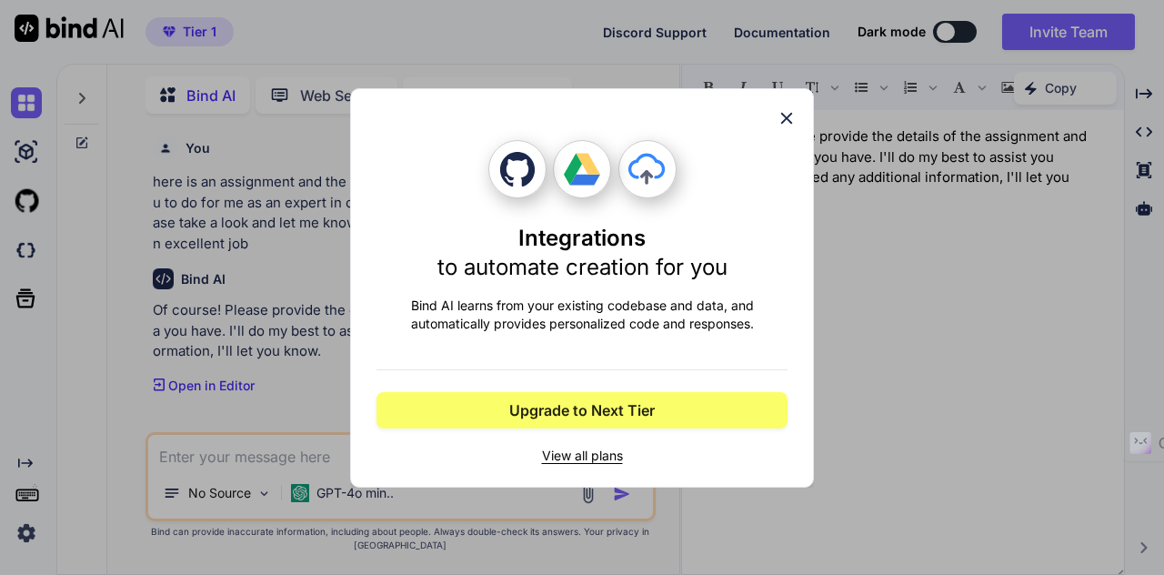
click at [779, 119] on icon at bounding box center [786, 118] width 20 height 20
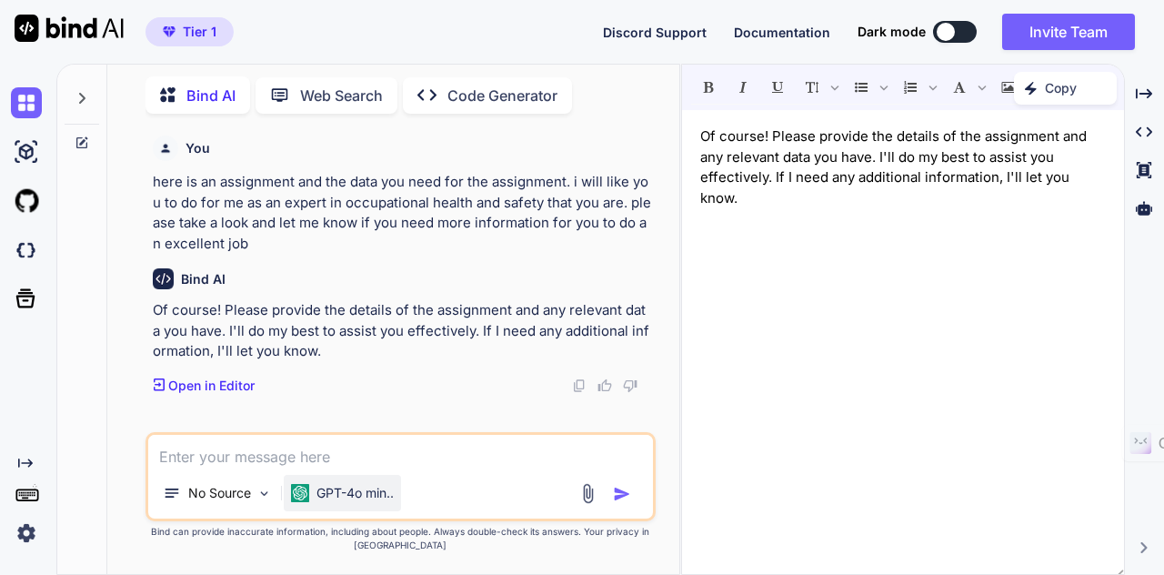
click at [357, 501] on p "GPT-4o min.." at bounding box center [354, 493] width 77 height 18
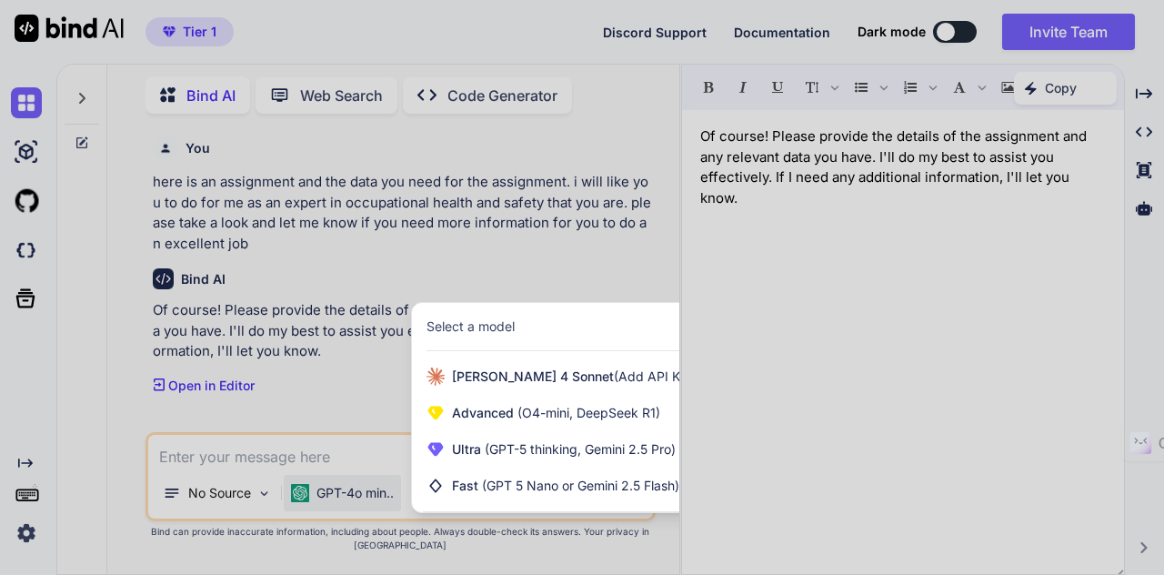
click at [503, 323] on div "Select a model" at bounding box center [470, 326] width 88 height 18
click at [503, 290] on div at bounding box center [582, 287] width 1164 height 575
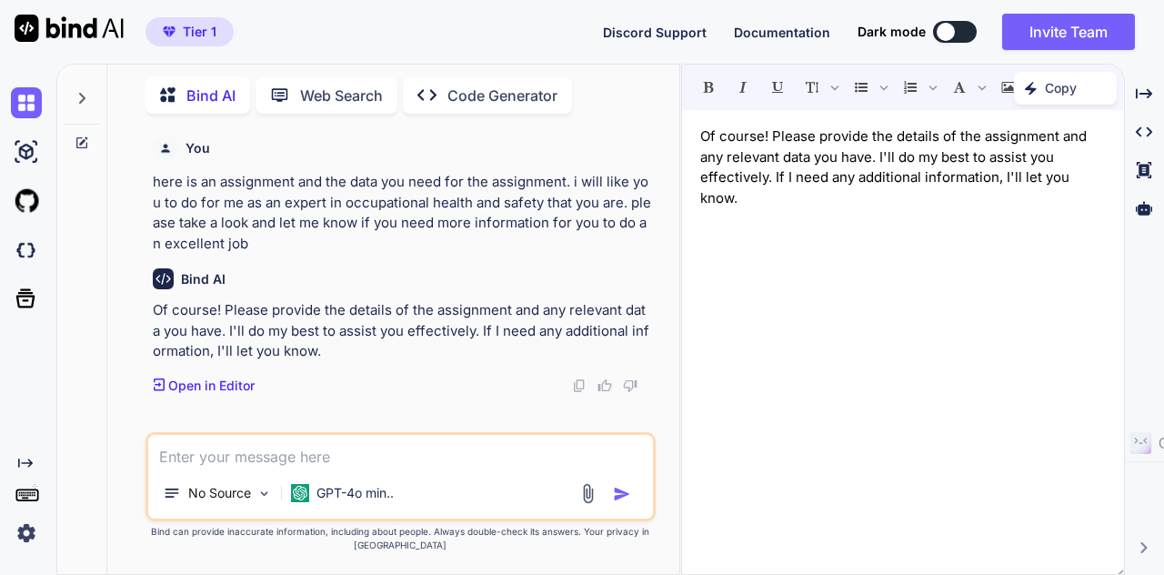
click at [60, 20] on img at bounding box center [69, 28] width 109 height 27
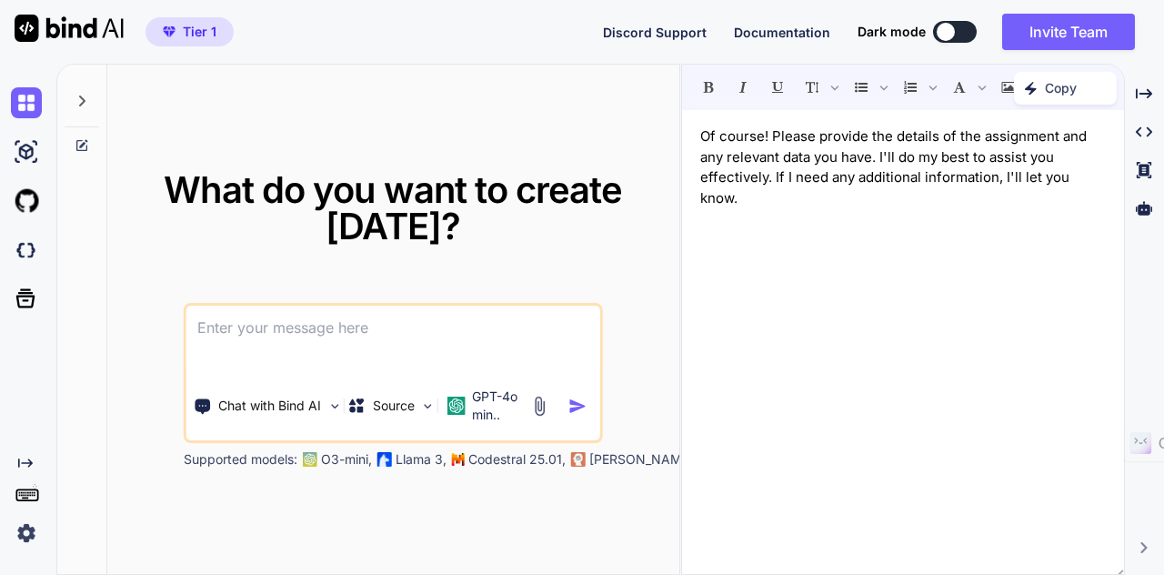
click at [176, 25] on span "Tier 1" at bounding box center [189, 32] width 68 height 18
click at [25, 103] on img at bounding box center [26, 102] width 31 height 31
click at [19, 149] on img at bounding box center [26, 151] width 31 height 31
type textarea "x"
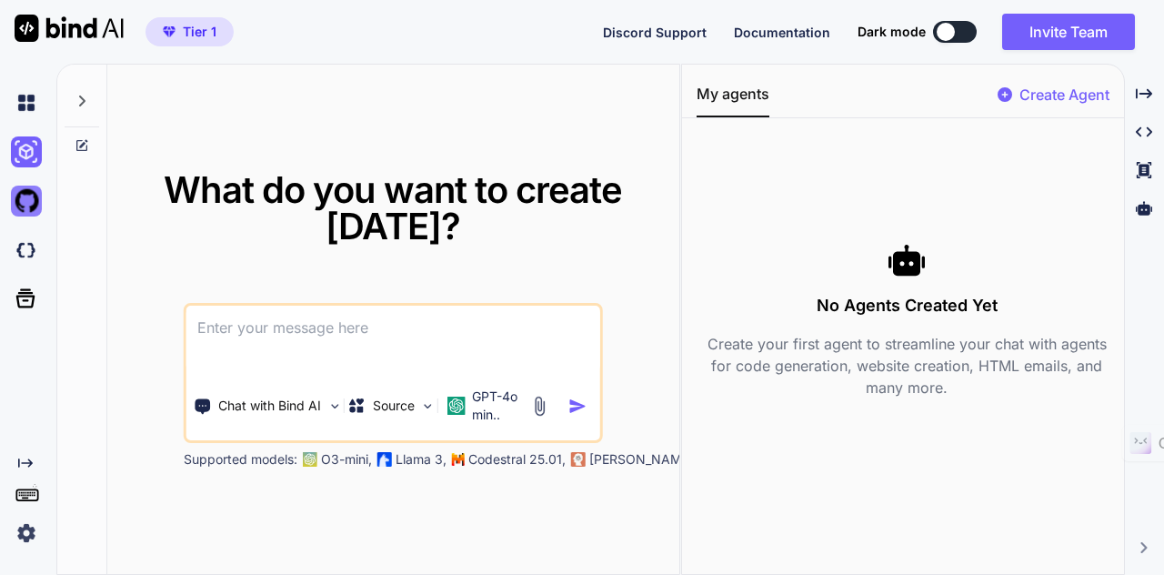
click at [16, 198] on img at bounding box center [26, 200] width 31 height 31
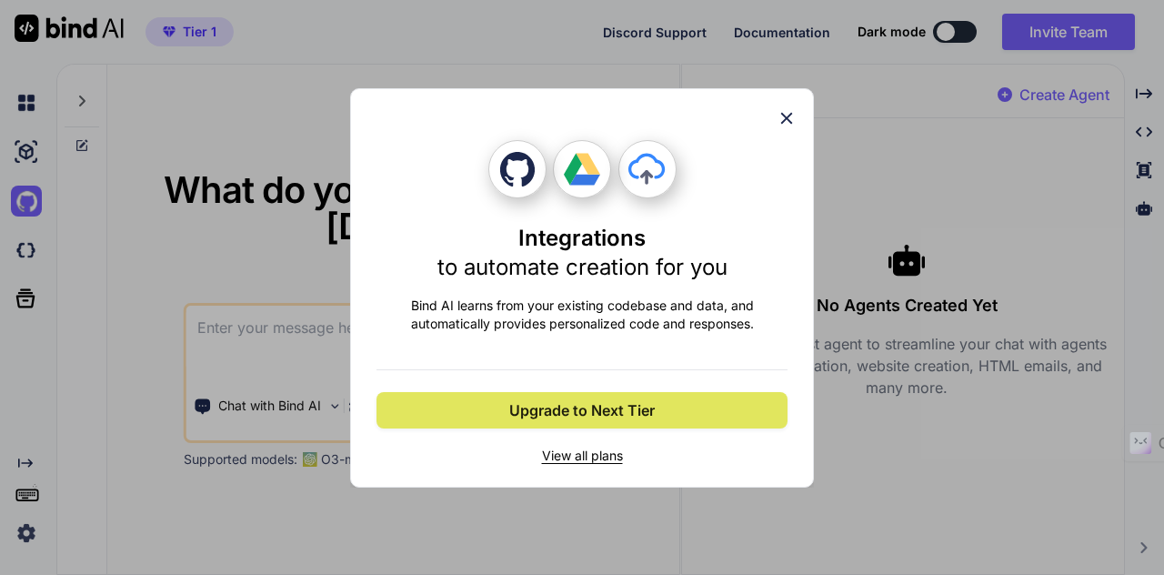
click at [626, 413] on span "Upgrade to Next Tier" at bounding box center [581, 410] width 145 height 22
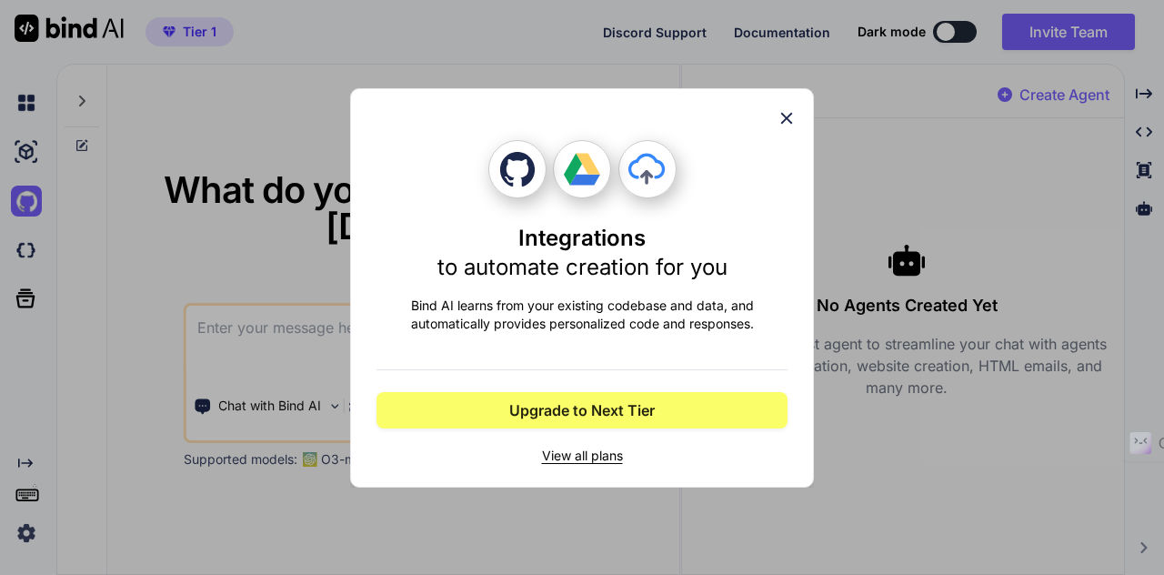
click at [787, 118] on icon at bounding box center [787, 118] width 12 height 12
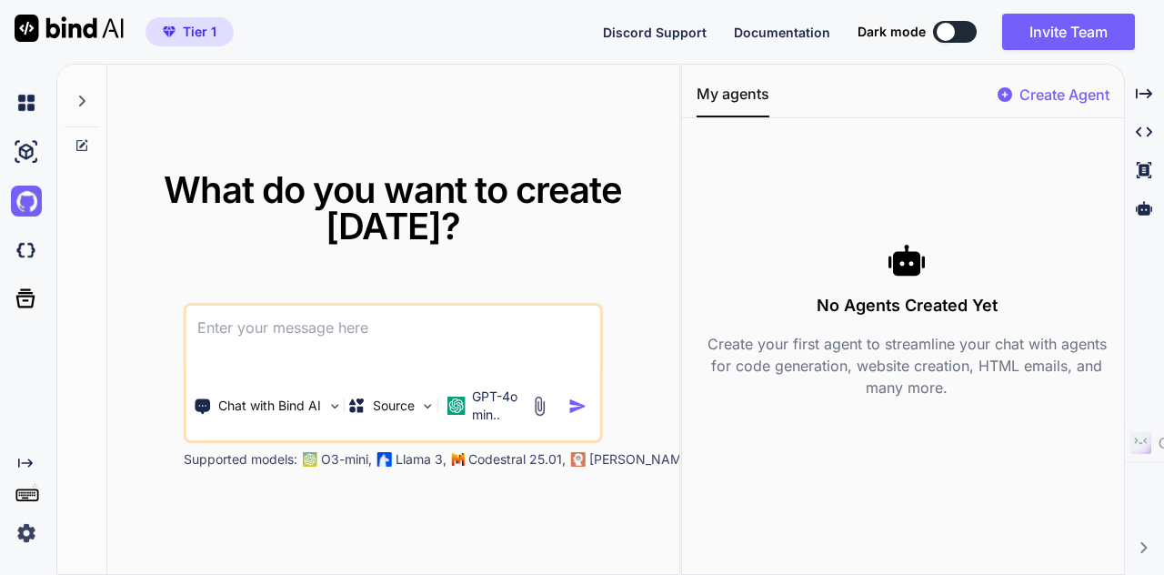
click at [25, 465] on icon "Created with Pixso." at bounding box center [25, 463] width 15 height 15
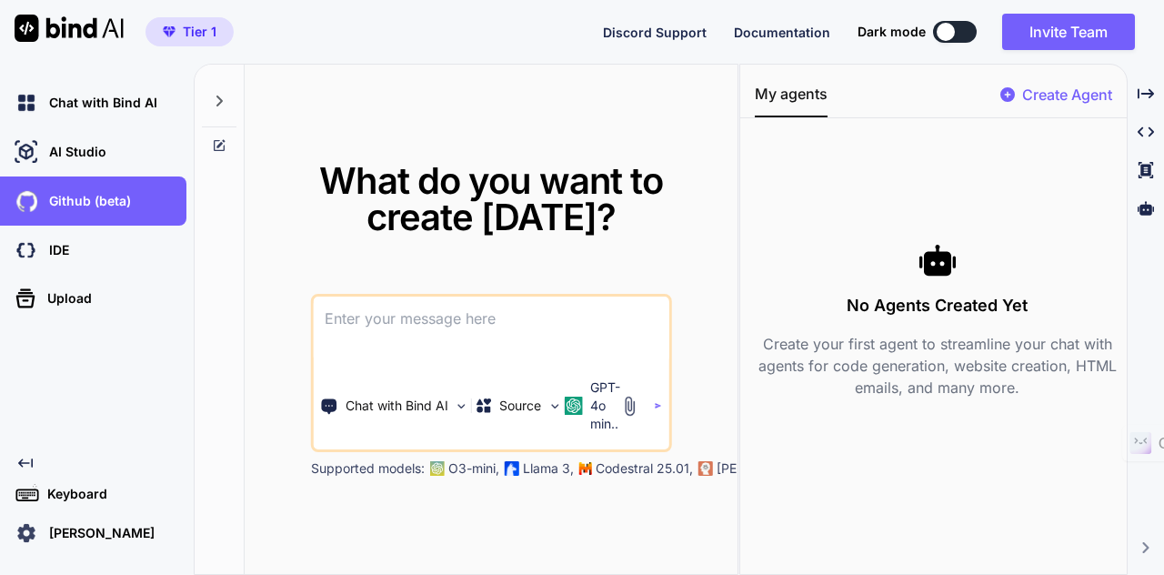
click at [73, 534] on p "Oluseyi Bakare" at bounding box center [98, 533] width 113 height 18
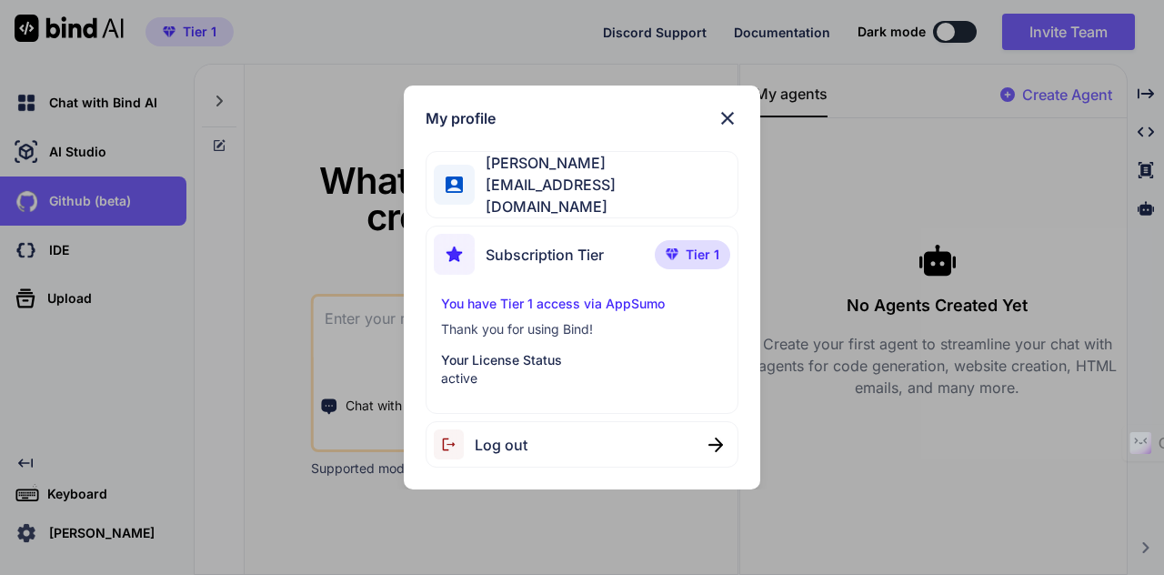
click at [512, 338] on div "You have Tier 1 access via AppSumo Thank you for using Bind! Your License Statu…" at bounding box center [581, 341] width 295 height 93
click at [511, 357] on p "Your License Status" at bounding box center [581, 360] width 281 height 18
click at [506, 295] on p "You have Tier 1 access via AppSumo" at bounding box center [581, 304] width 281 height 18
click at [527, 174] on span "Oluseyi Bakare" at bounding box center [606, 163] width 262 height 22
click at [97, 150] on div "My profile Oluseyi Bakare bakaresheyi2@gmail.com Subscription Tier Tier 1 You h…" at bounding box center [582, 287] width 1164 height 575
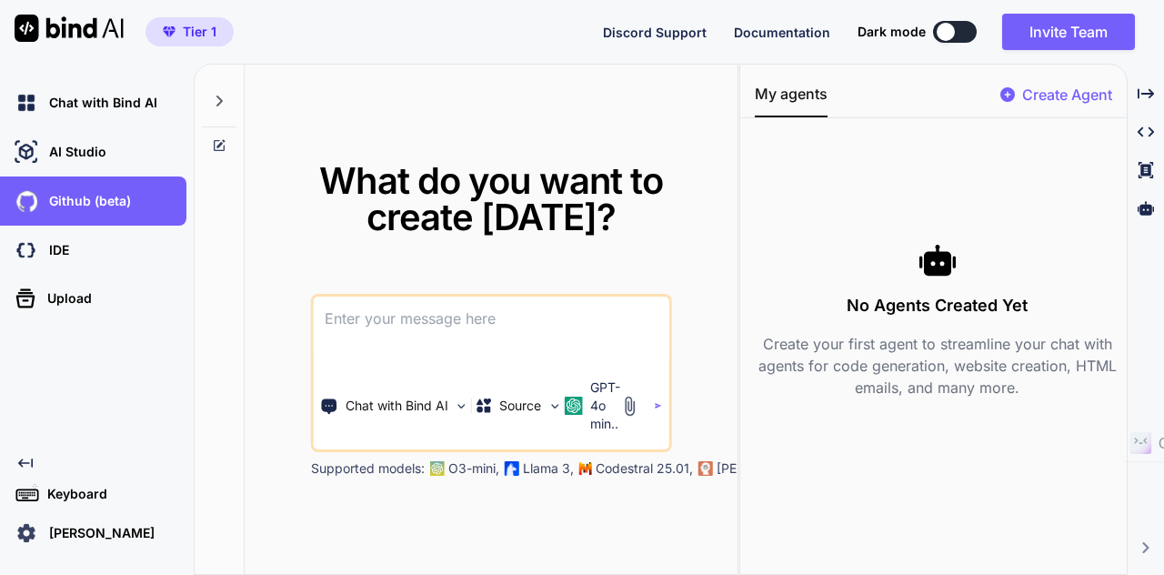
click at [756, 28] on span "Documentation" at bounding box center [782, 32] width 96 height 15
